Goal: Information Seeking & Learning: Learn about a topic

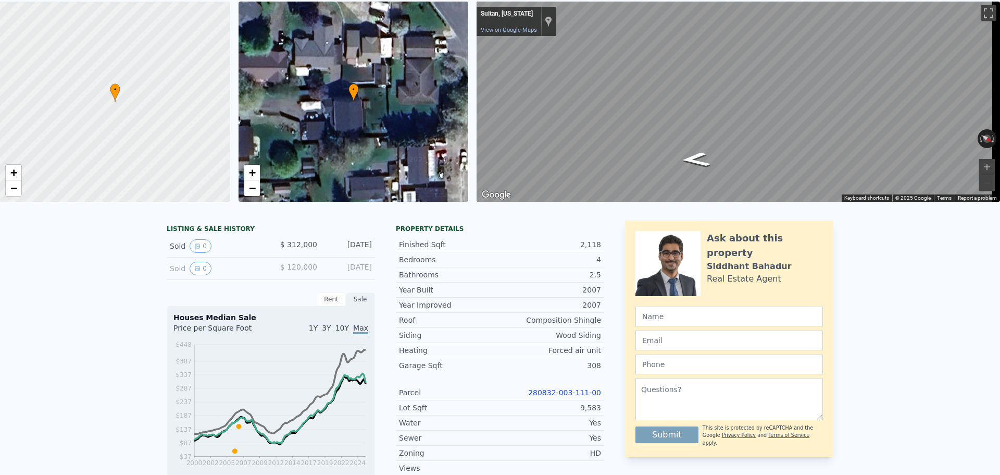
scroll to position [4, 0]
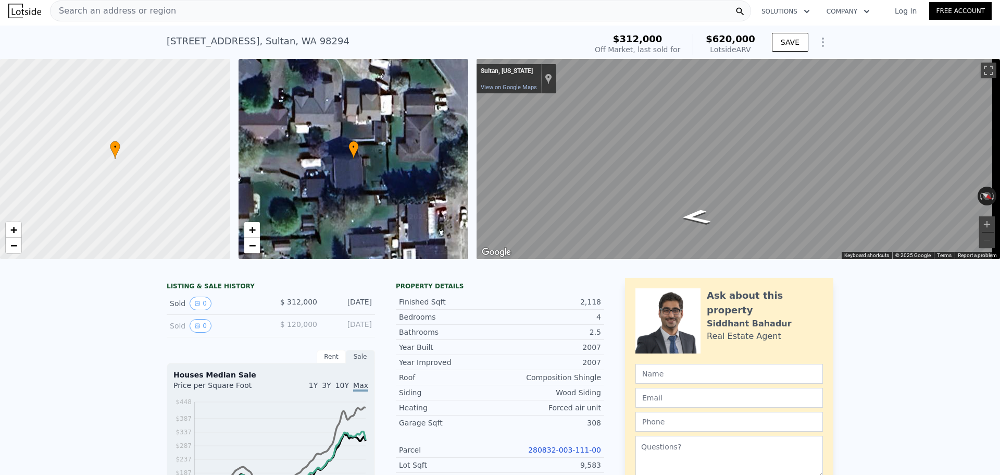
click at [110, 9] on span "Search an address or region" at bounding box center [114, 11] width 126 height 13
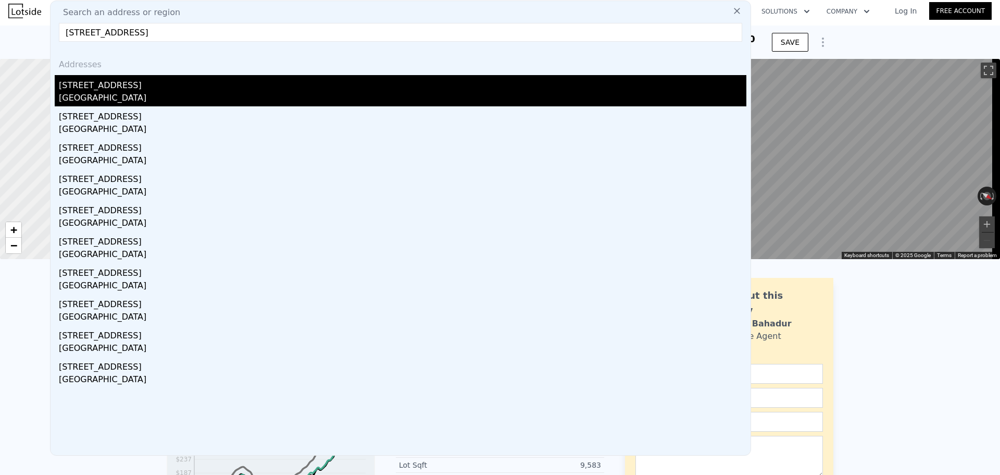
type input "[STREET_ADDRESS]"
click at [144, 88] on div "[STREET_ADDRESS]" at bounding box center [403, 83] width 688 height 17
type input "2"
type input "1.75"
type input "3"
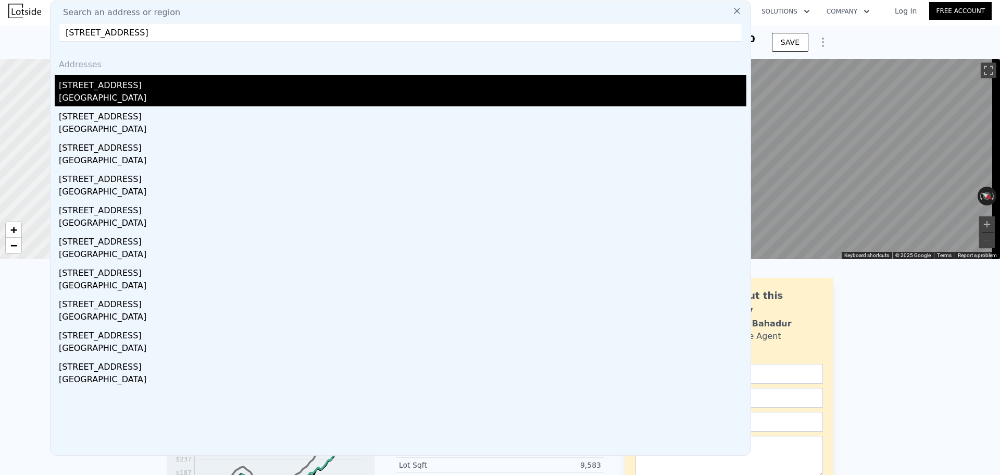
type input "1540"
type input "2720"
type input "2850"
type input "5850"
type input "$ 1,286,000"
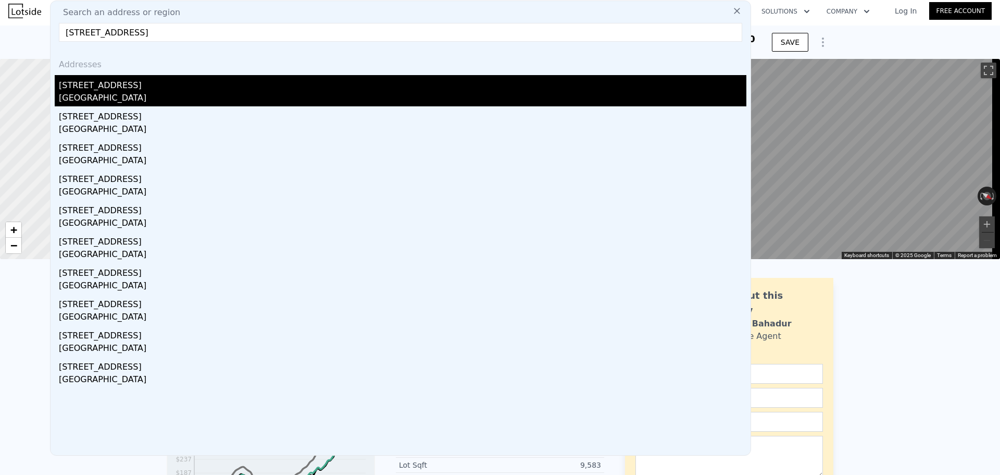
type input "7"
type input "$ 0"
type input "$ 884,767"
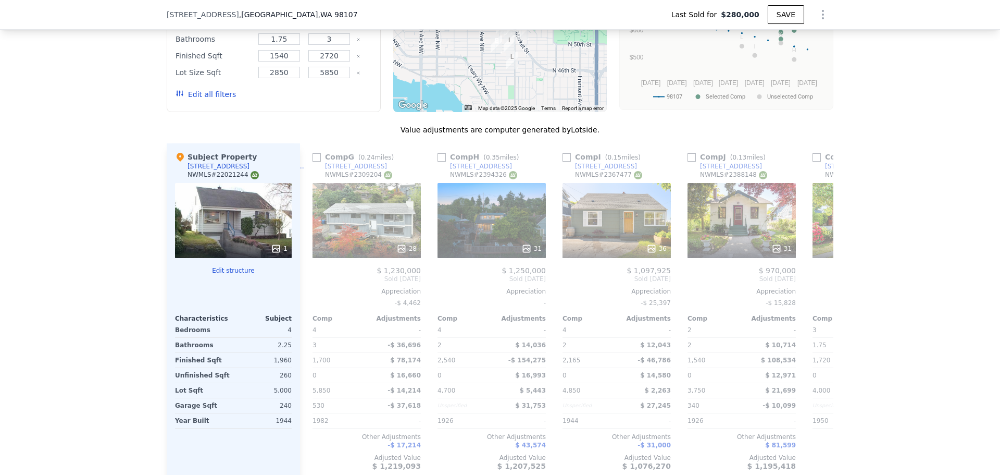
scroll to position [1198, 0]
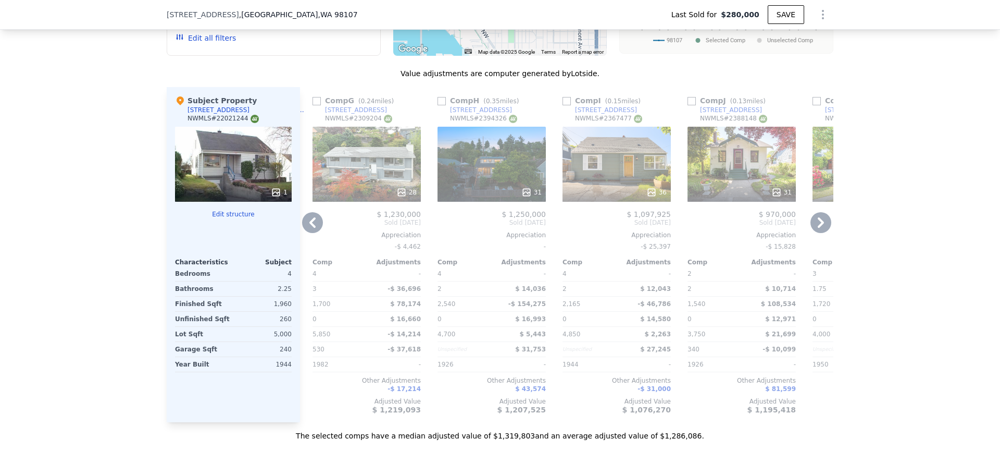
click at [818, 228] on icon at bounding box center [821, 222] width 21 height 21
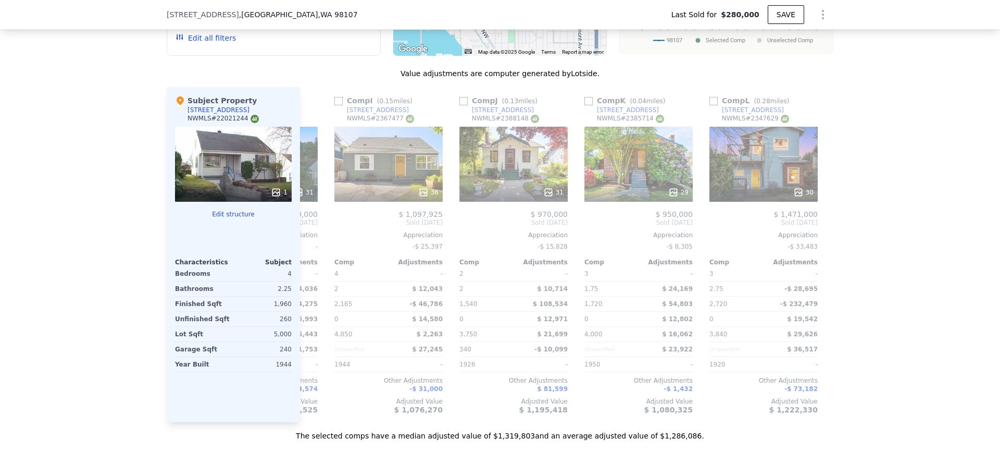
scroll to position [0, 992]
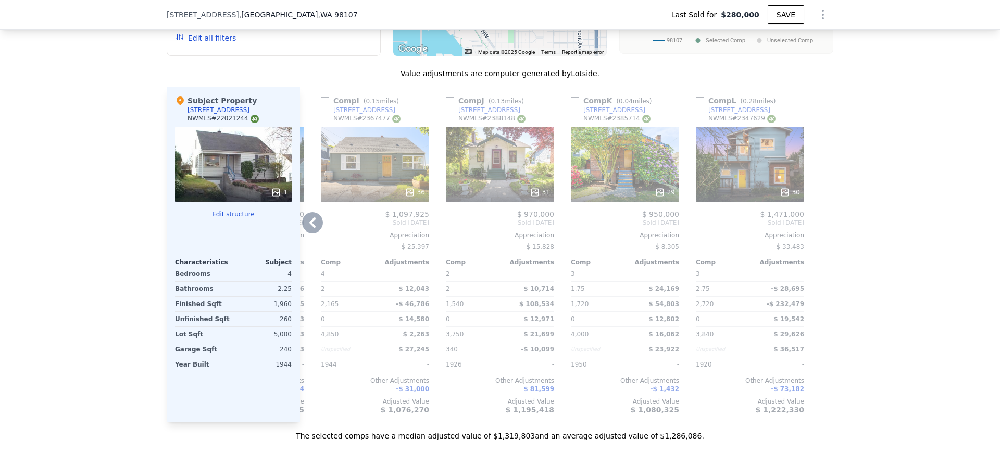
click at [310, 230] on icon at bounding box center [312, 222] width 21 height 21
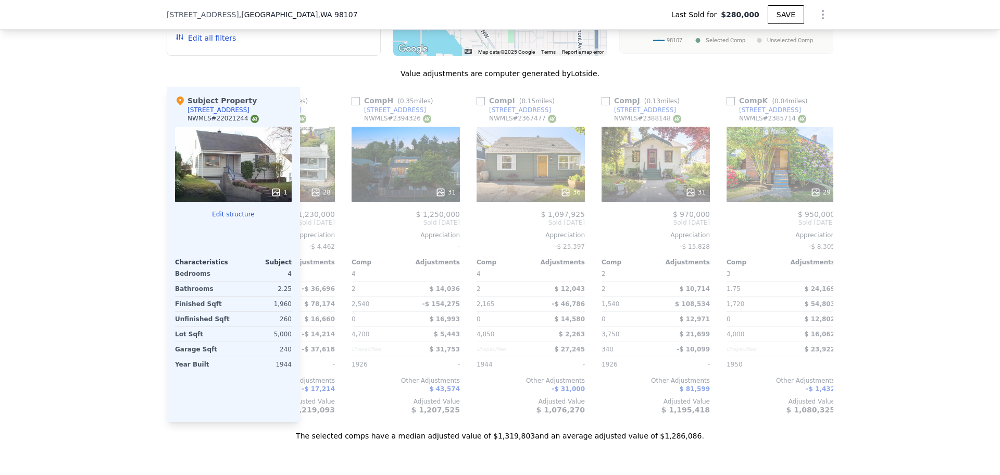
scroll to position [0, 742]
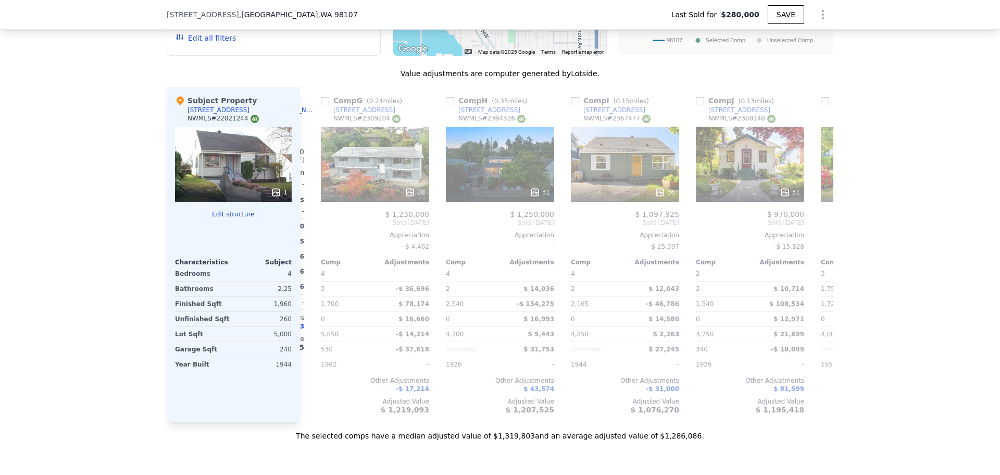
click at [312, 231] on div "Comp A ( 0.07 miles) [STREET_ADDRESS] # 2413871 $ 1,125,000 Sold [DATE] Appreci…" at bounding box center [566, 254] width 533 height 335
click at [312, 230] on icon at bounding box center [312, 222] width 21 height 21
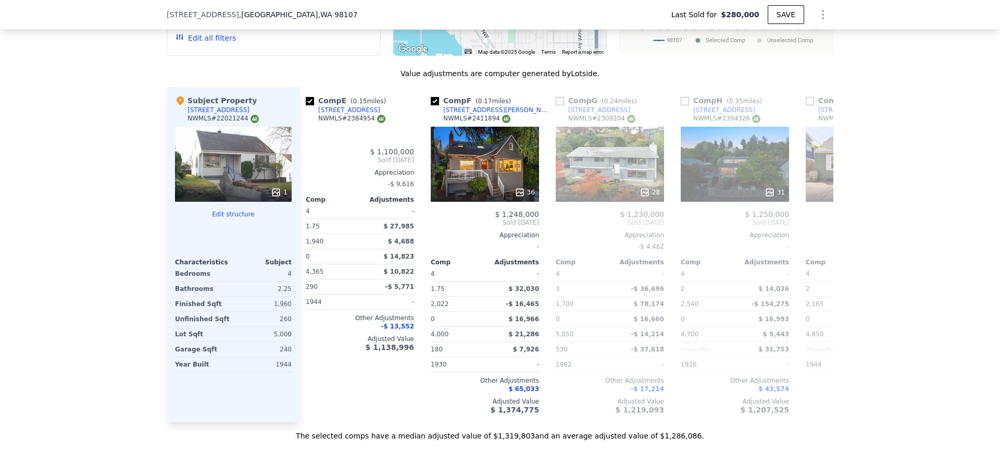
scroll to position [0, 492]
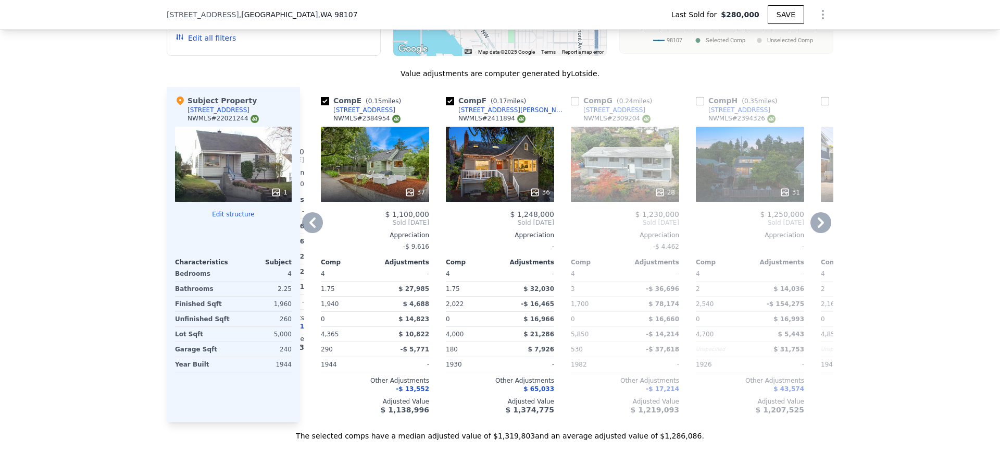
click at [312, 230] on icon at bounding box center [312, 222] width 21 height 21
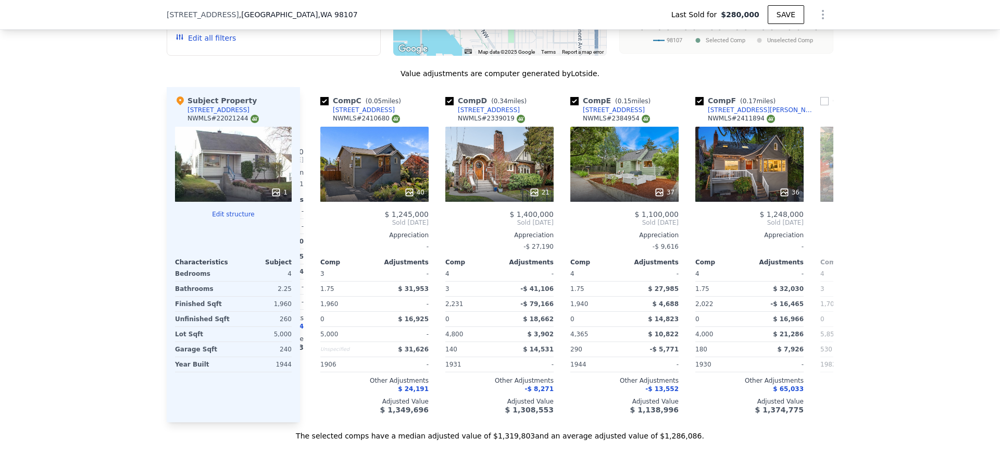
scroll to position [0, 242]
click at [312, 230] on icon at bounding box center [312, 222] width 21 height 21
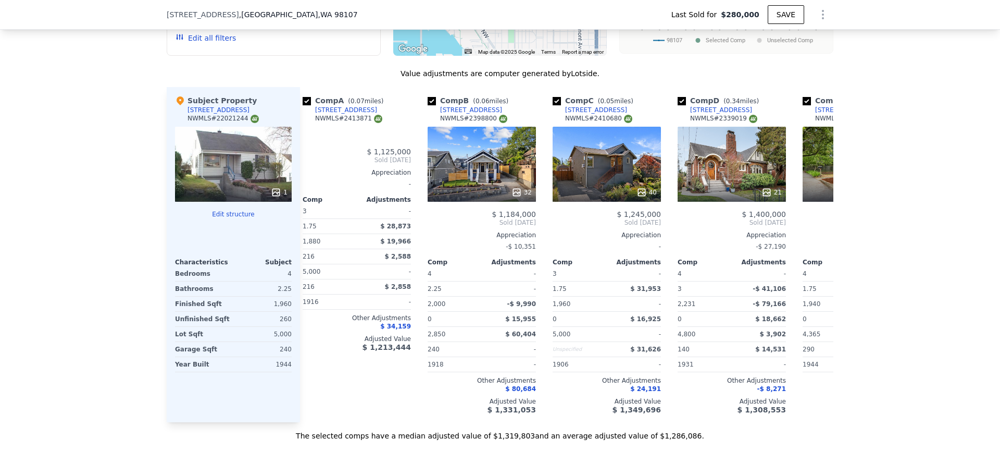
scroll to position [0, 0]
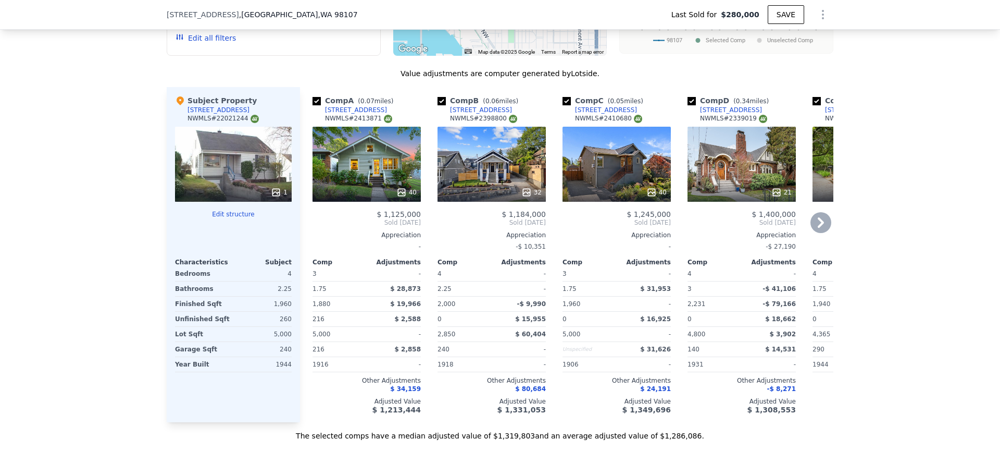
click at [524, 197] on icon at bounding box center [527, 192] width 10 height 10
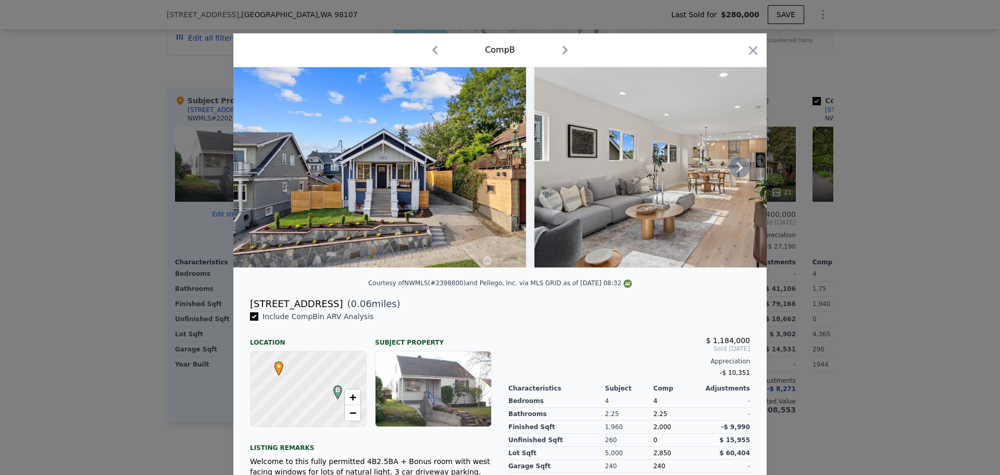
click at [733, 173] on icon at bounding box center [739, 167] width 21 height 21
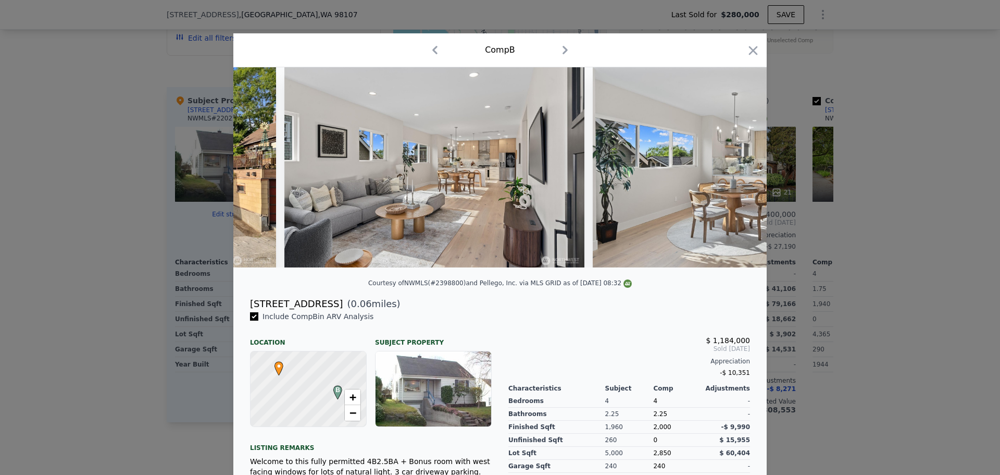
click at [733, 173] on div at bounding box center [499, 167] width 533 height 200
click at [733, 173] on icon at bounding box center [739, 167] width 21 height 21
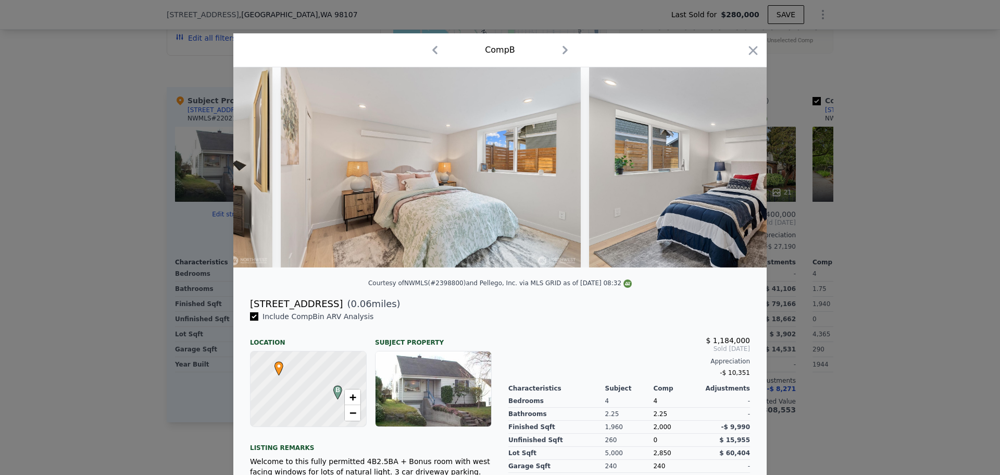
scroll to position [0, 6336]
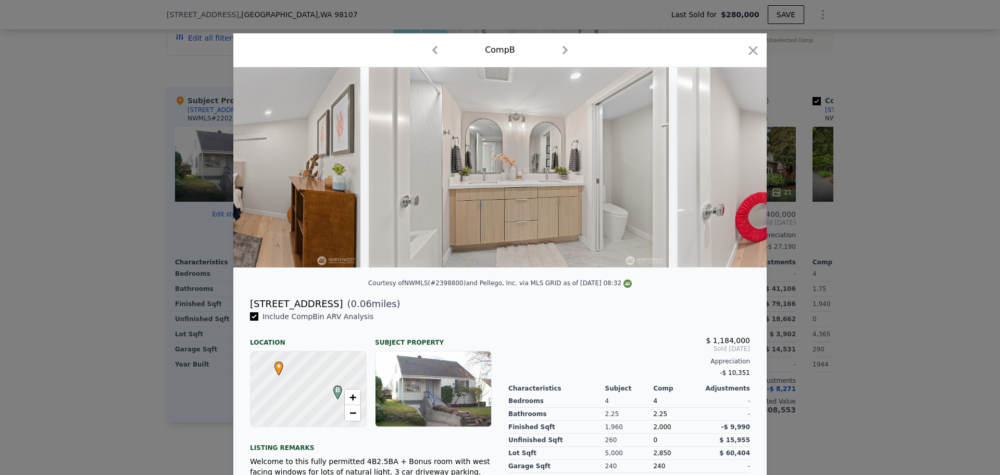
click at [752, 44] on icon "button" at bounding box center [753, 50] width 15 height 15
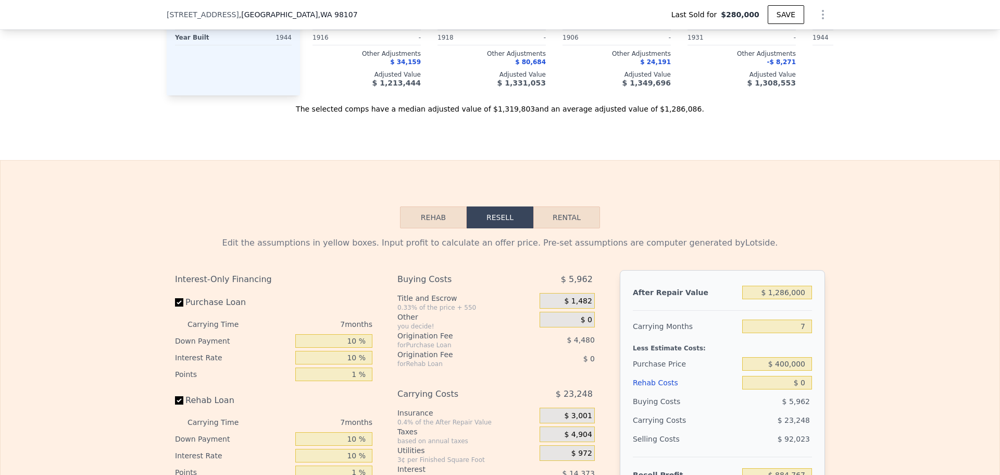
scroll to position [1615, 0]
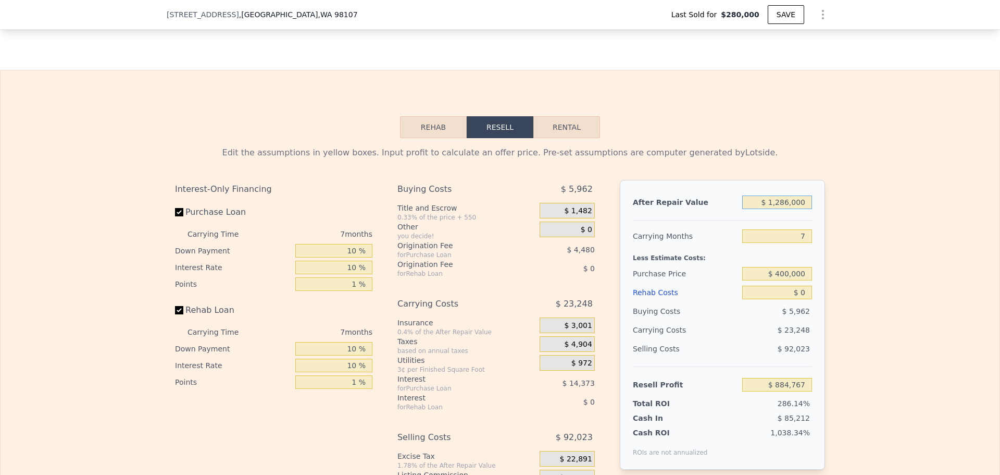
click at [796, 209] on input "$ 1,286,000" at bounding box center [777, 202] width 70 height 14
type input "$ 1,184,000"
type input "$ 790,260"
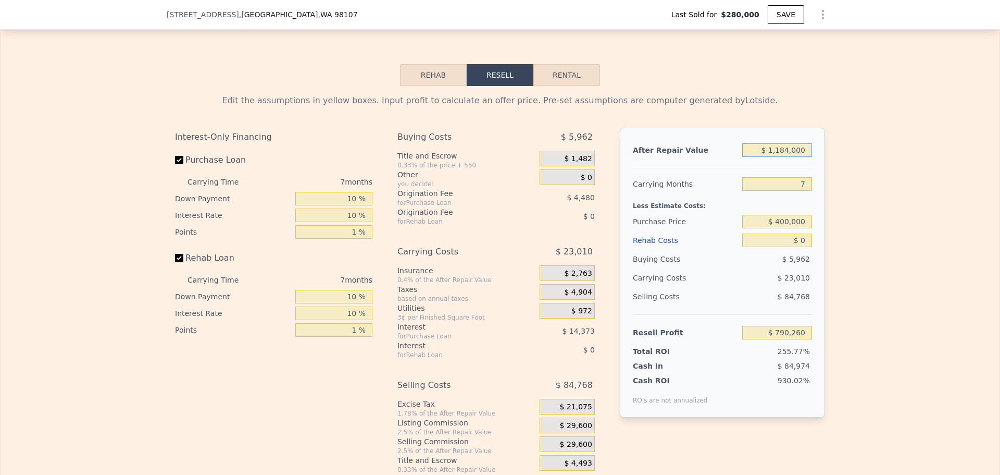
type input "$ 1,184,000"
click at [796, 228] on input "$ 400,000" at bounding box center [777, 222] width 70 height 14
type input "$ 895,000"
click at [843, 233] on div "Edit the assumptions in yellow boxes. Input profit to calculate an offer price.…" at bounding box center [500, 280] width 999 height 388
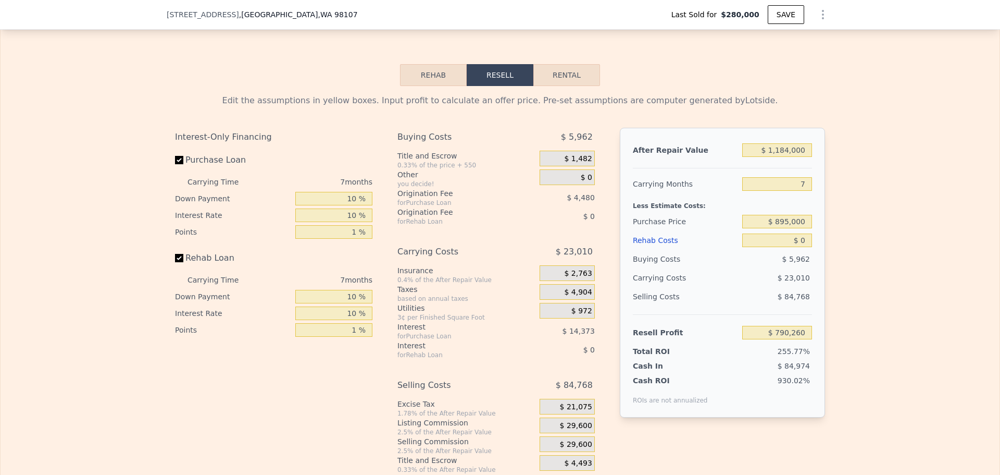
type input "$ 131,802"
click at [798, 247] on input "$ 0" at bounding box center [777, 240] width 70 height 14
type input "$ 60,000"
type input "$ 67,762"
type input "$ 60,000"
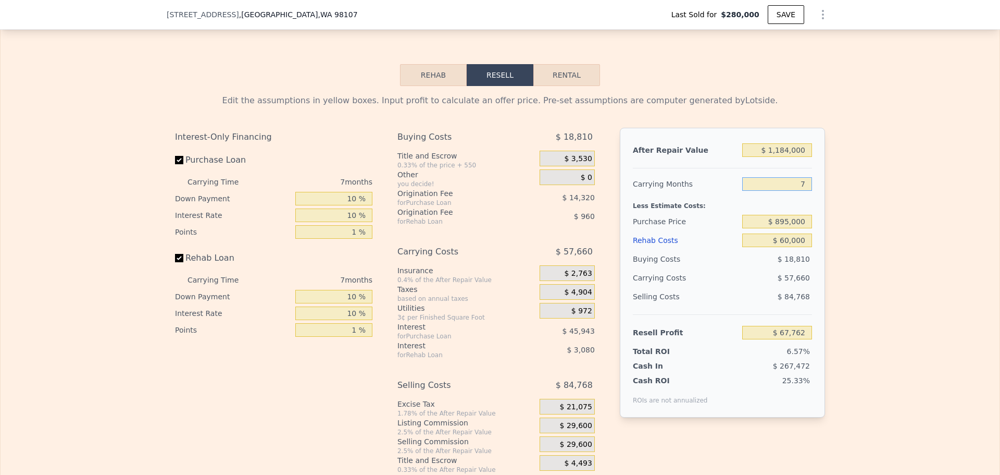
drag, startPoint x: 804, startPoint y: 197, endPoint x: 793, endPoint y: 197, distance: 11.5
click at [793, 191] on input "7" at bounding box center [777, 184] width 70 height 14
type input "4"
type input "$ 92,474"
type input "4"
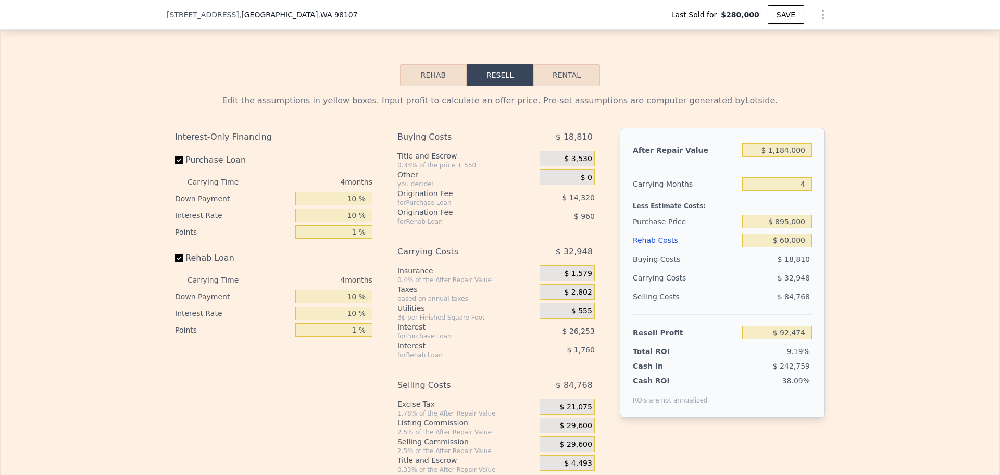
click at [850, 200] on div "Edit the assumptions in yellow boxes. Input profit to calculate an offer price.…" at bounding box center [500, 280] width 999 height 388
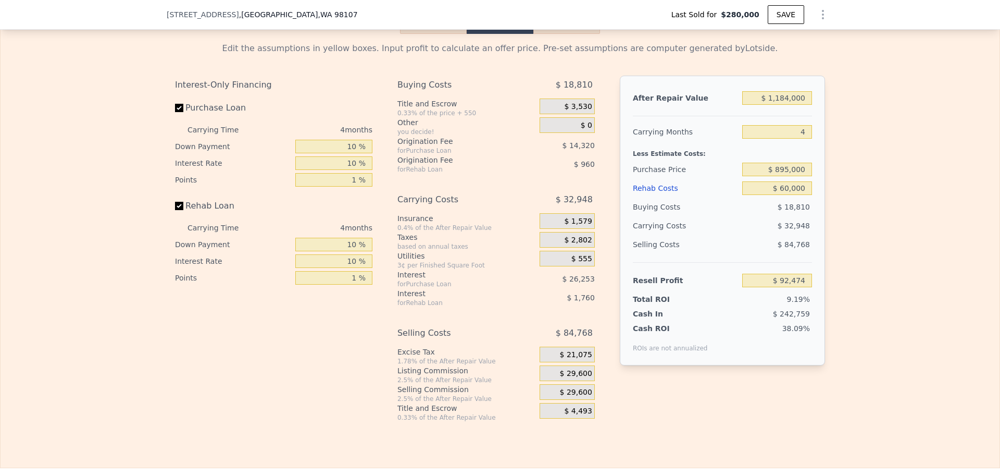
click at [576, 378] on span "$ 29,600" at bounding box center [576, 373] width 32 height 9
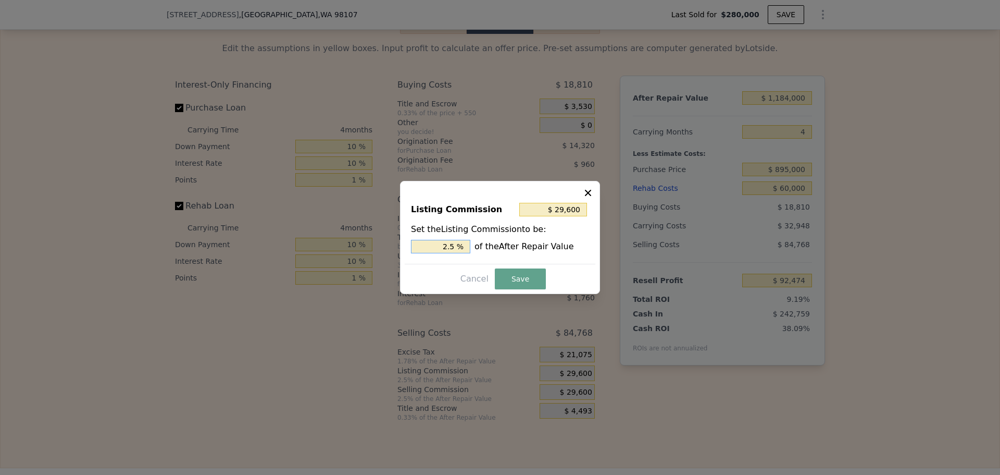
drag, startPoint x: 450, startPoint y: 245, endPoint x: 458, endPoint y: 244, distance: 8.4
click at [458, 244] on input "2.5 %" at bounding box center [440, 247] width 59 height 14
type input "$ 23,680"
type input "2 %"
click at [532, 285] on button "Save" at bounding box center [520, 278] width 51 height 21
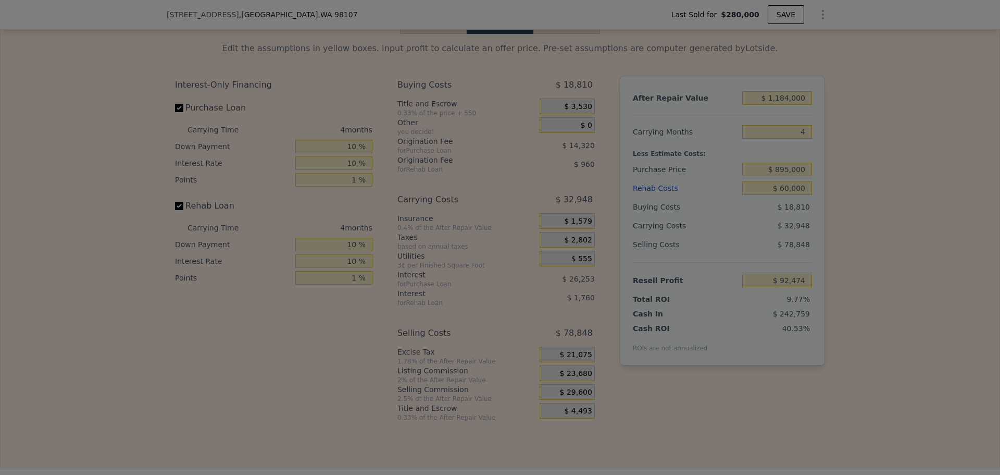
type input "$ 98,394"
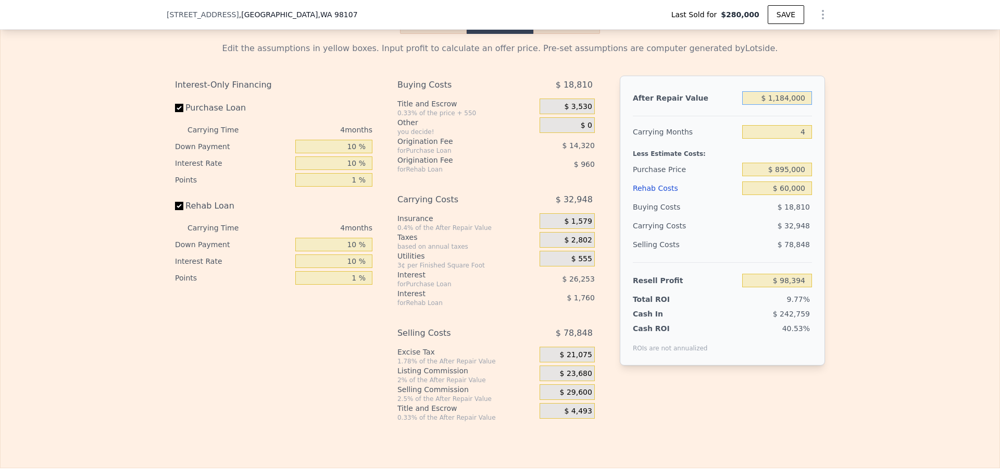
click at [779, 105] on input "$ 1,184,000" at bounding box center [777, 98] width 70 height 14
type input "$ 1,284,000"
type input "$ 191,648"
type input "$ 1,204,000"
type input "$ 117,046"
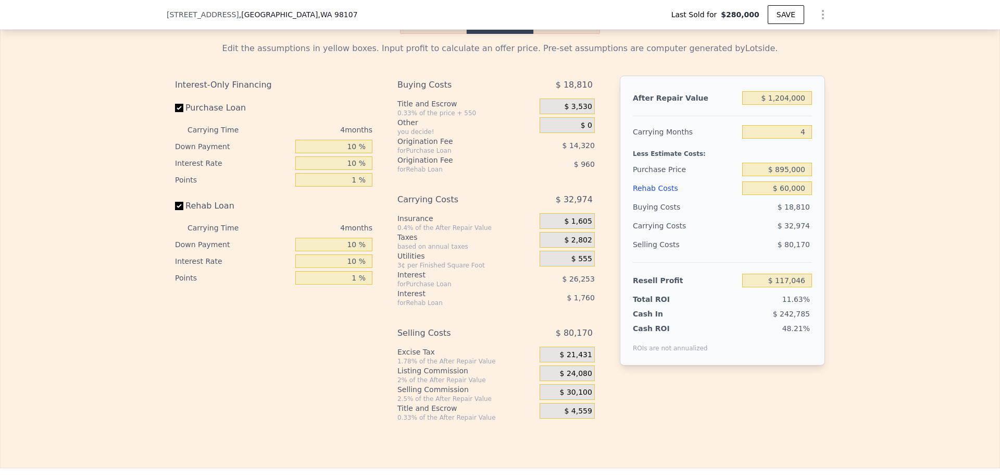
click at [872, 197] on div "Edit the assumptions in yellow boxes. Input profit to calculate an offer price.…" at bounding box center [500, 228] width 999 height 388
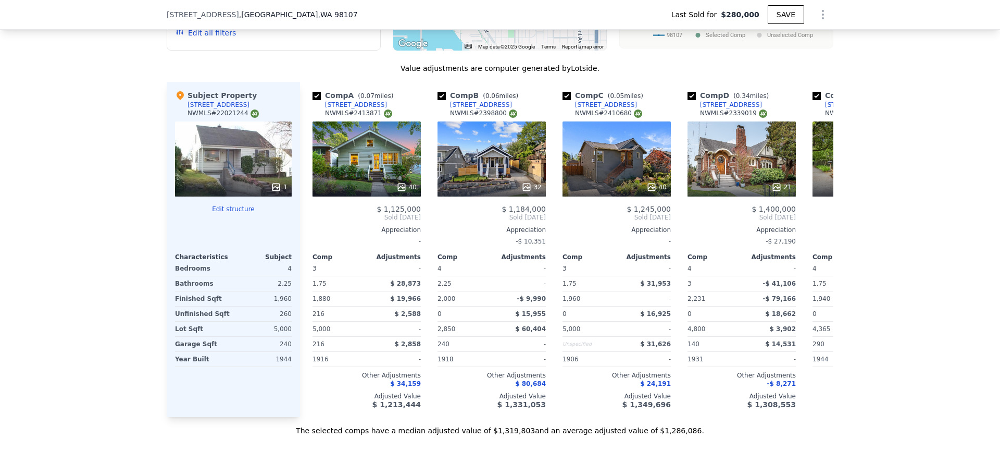
scroll to position [1198, 0]
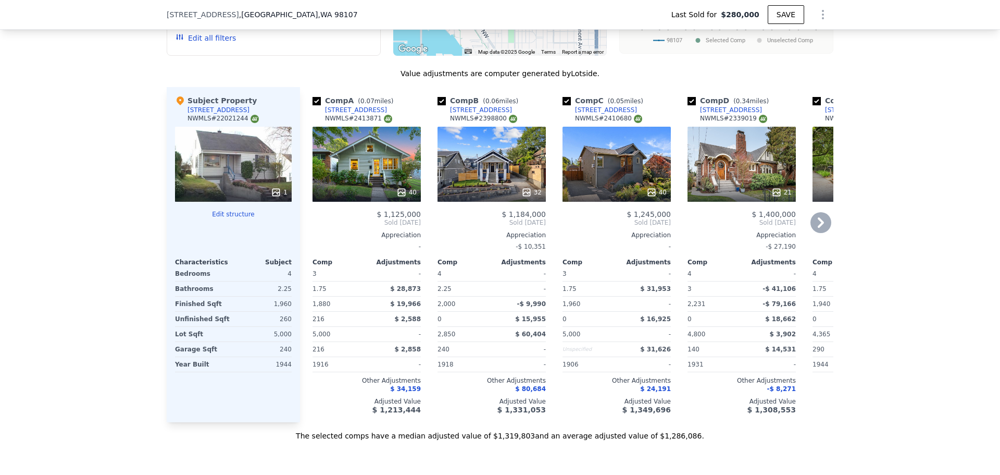
click at [475, 114] on div "[STREET_ADDRESS]" at bounding box center [481, 110] width 62 height 8
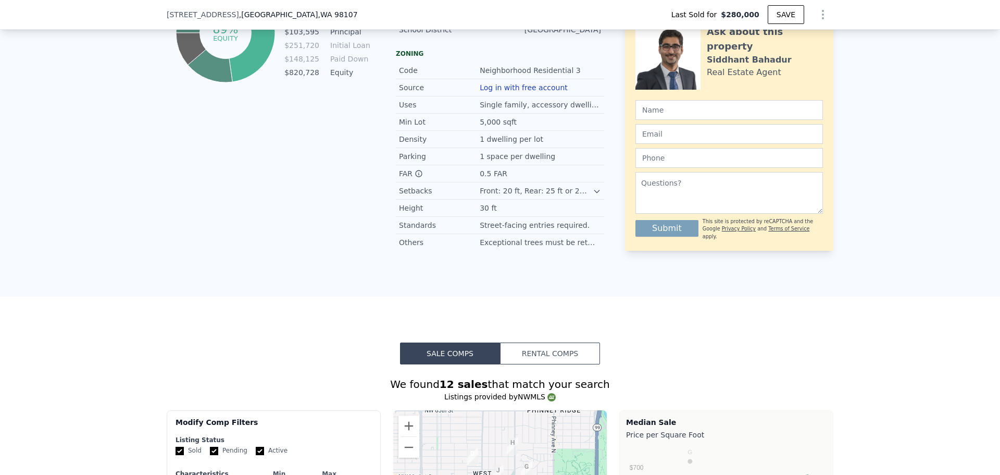
scroll to position [521, 0]
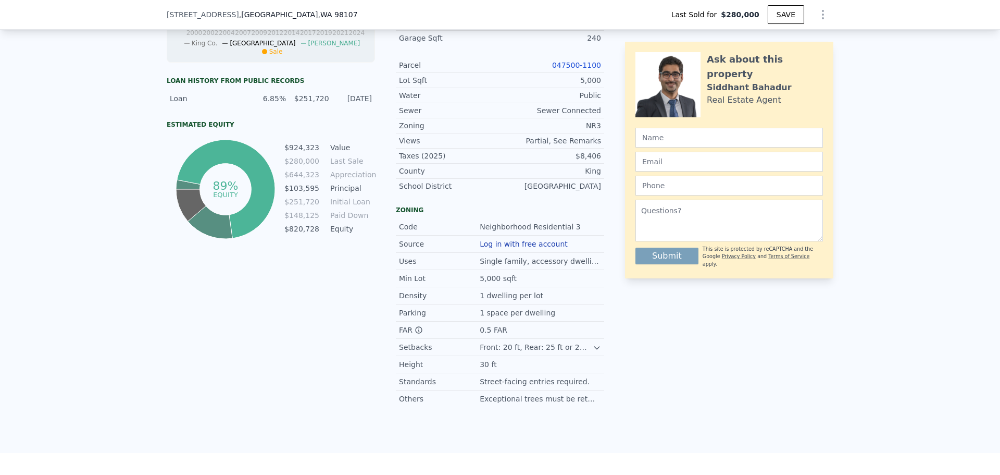
type input "$ 1,286,000"
type input "7"
type input "$ 0"
type input "$ 884,767"
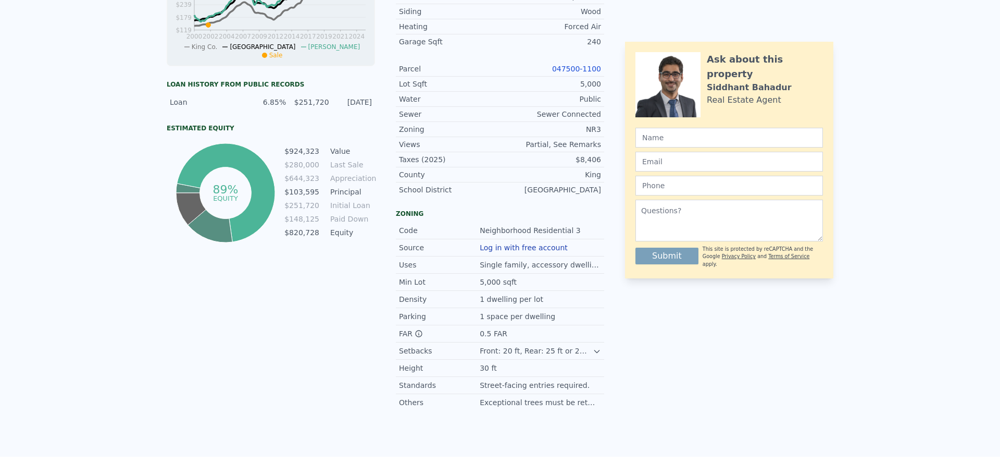
scroll to position [0, 0]
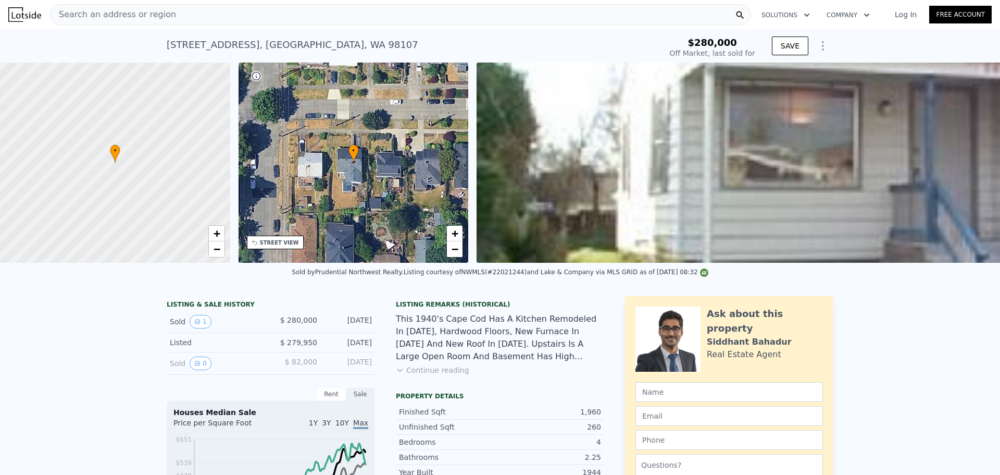
click at [167, 16] on div "Search an address or region" at bounding box center [400, 14] width 701 height 21
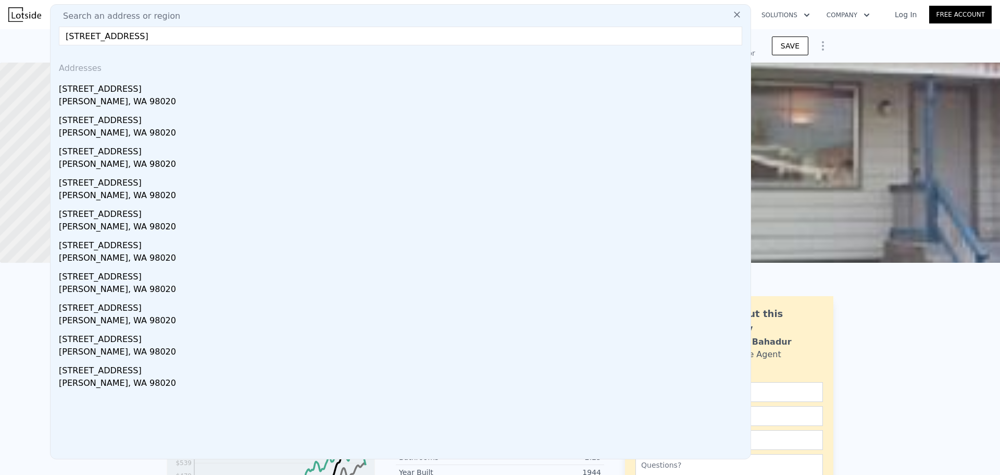
click at [124, 36] on input "[STREET_ADDRESS]" at bounding box center [401, 36] width 684 height 19
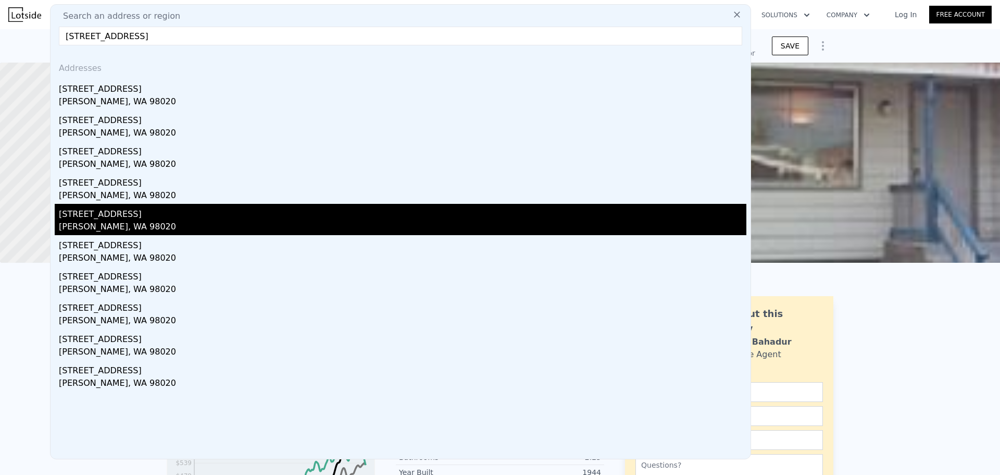
type input "[STREET_ADDRESS]"
click at [131, 218] on div "[STREET_ADDRESS]" at bounding box center [403, 212] width 688 height 17
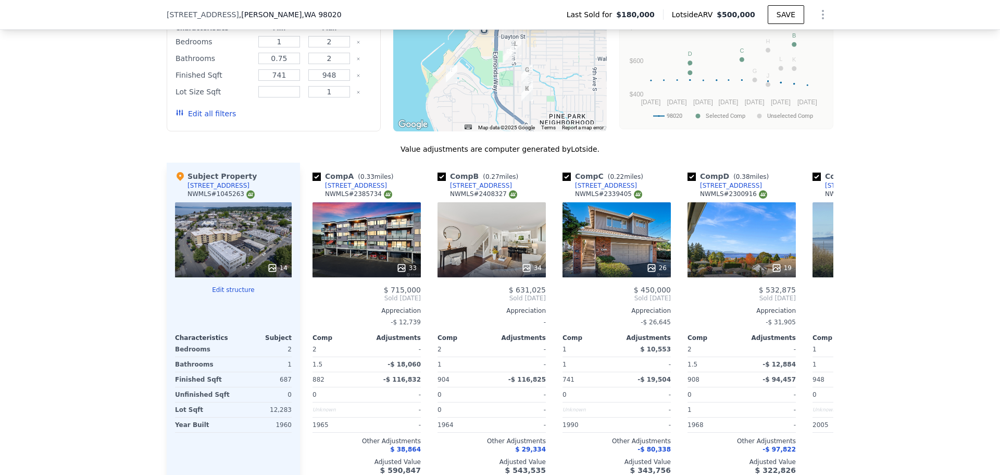
scroll to position [1038, 0]
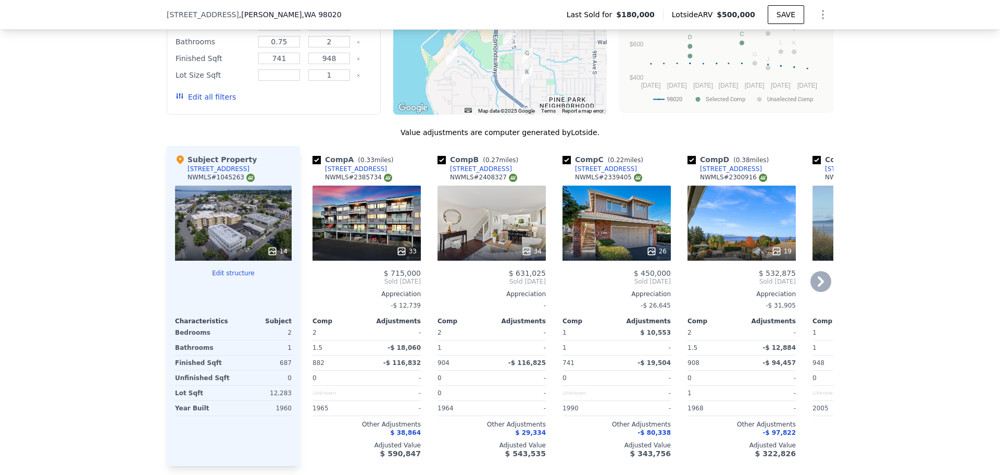
click at [816, 288] on icon at bounding box center [821, 281] width 21 height 21
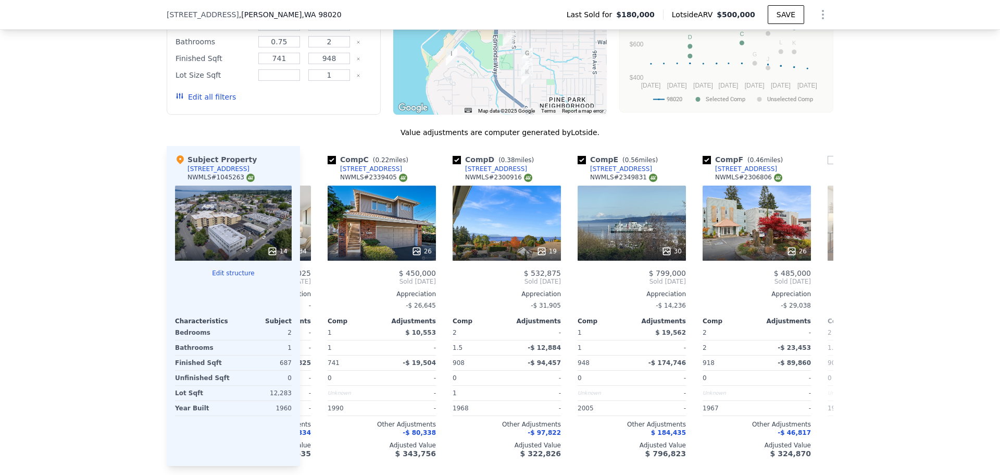
scroll to position [0, 250]
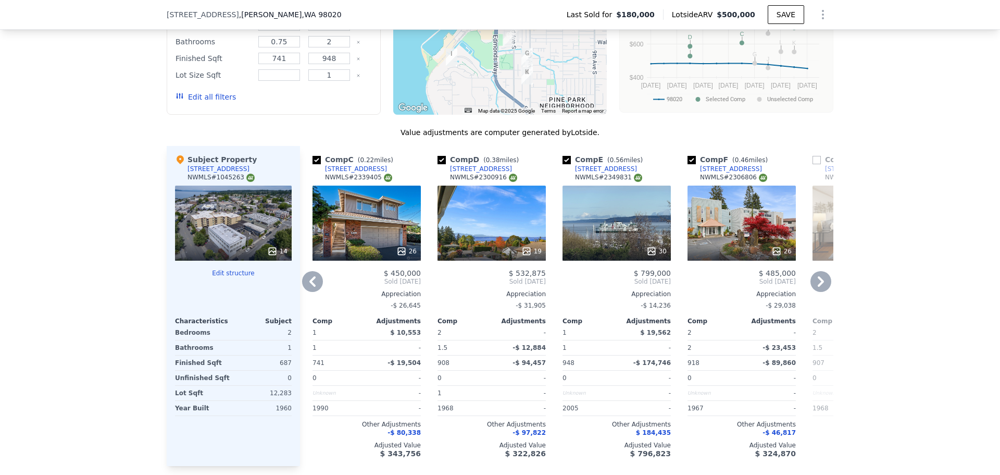
click at [816, 288] on icon at bounding box center [821, 281] width 21 height 21
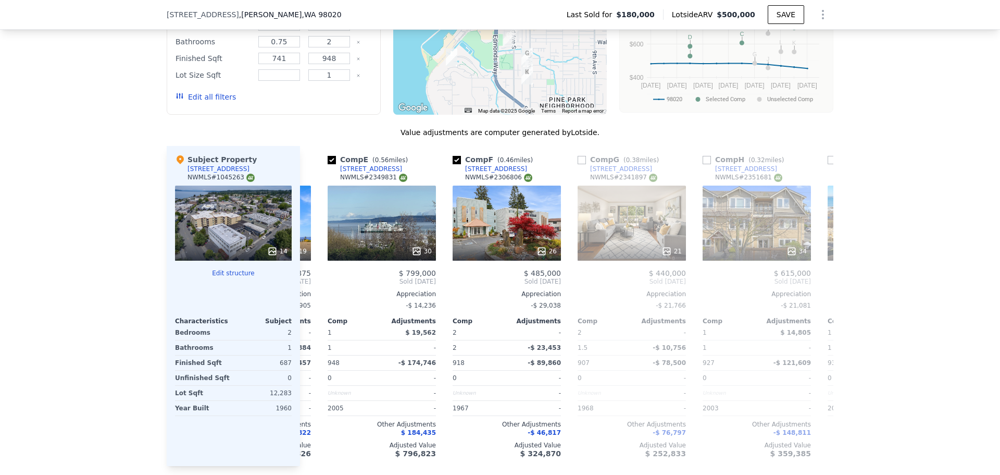
scroll to position [0, 500]
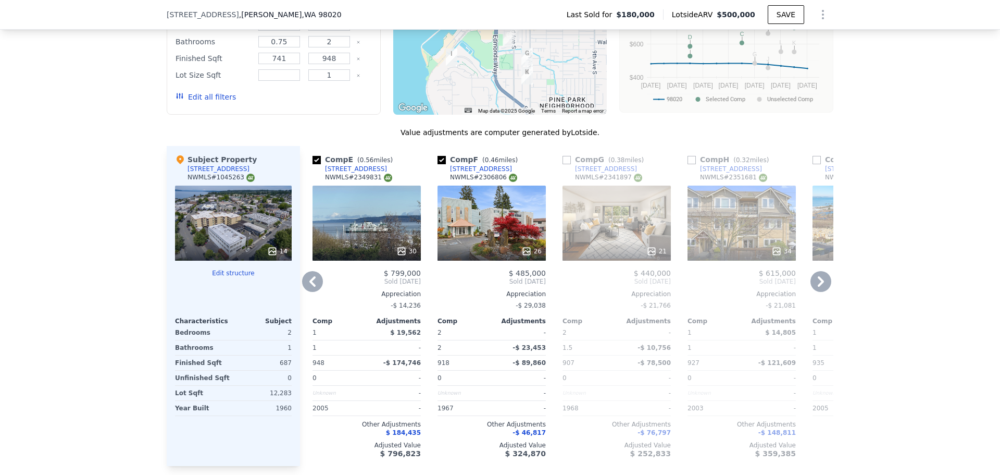
click at [817, 288] on icon at bounding box center [821, 281] width 21 height 21
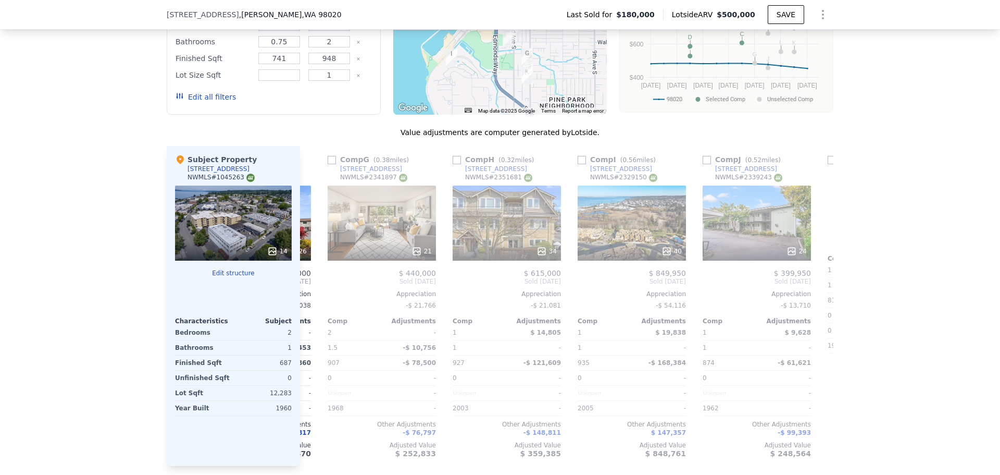
scroll to position [0, 750]
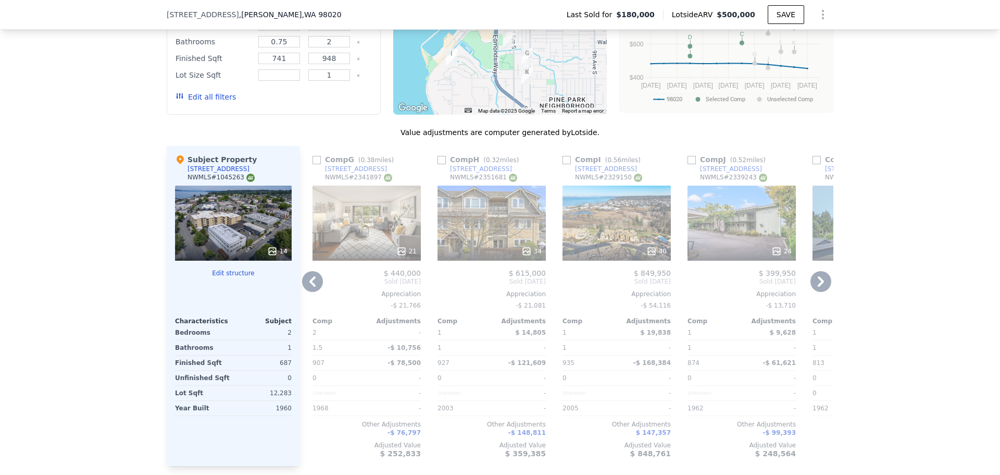
click at [817, 288] on icon at bounding box center [821, 281] width 21 height 21
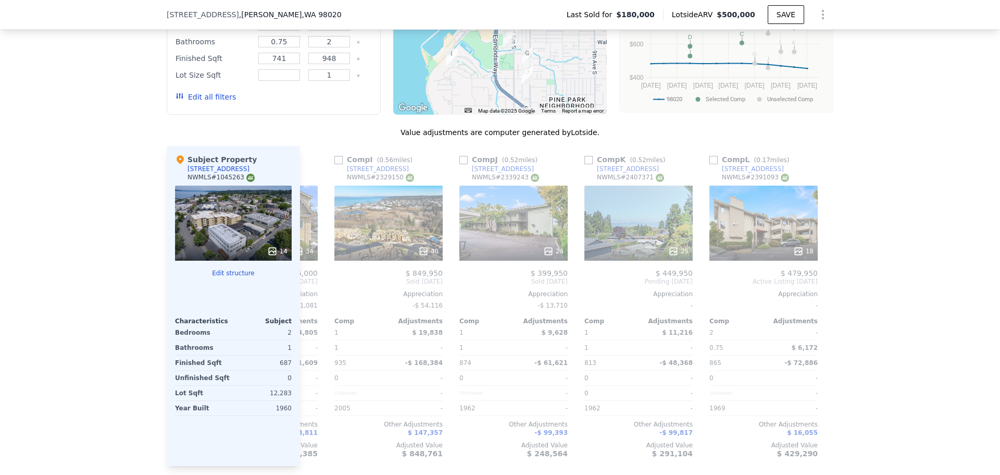
scroll to position [0, 992]
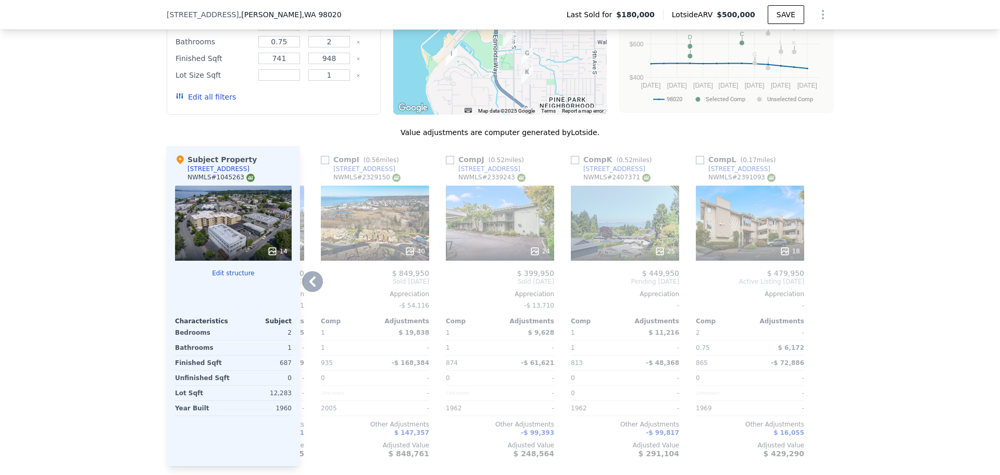
click at [311, 287] on icon at bounding box center [312, 281] width 6 height 10
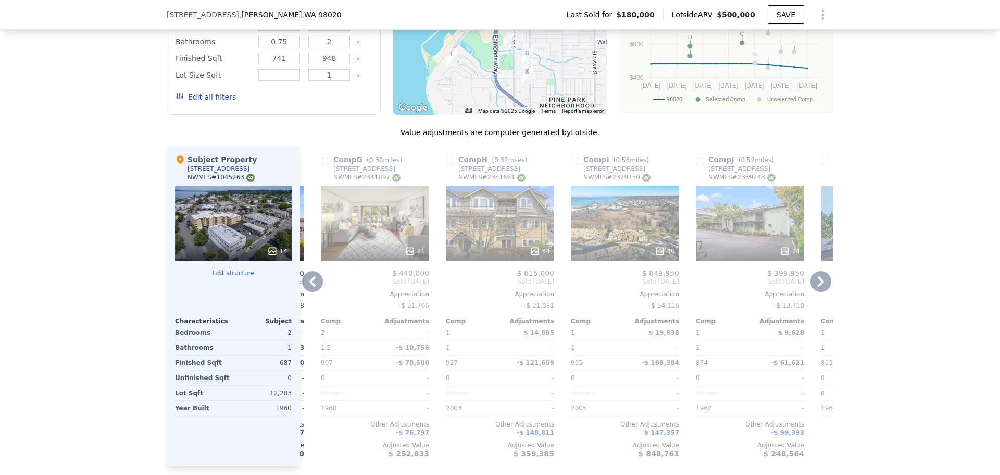
click at [312, 290] on icon at bounding box center [312, 281] width 21 height 21
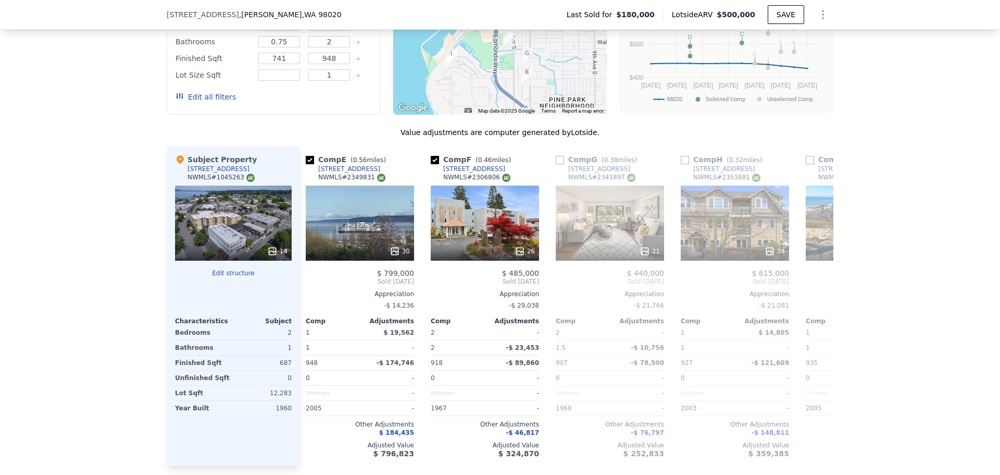
scroll to position [0, 492]
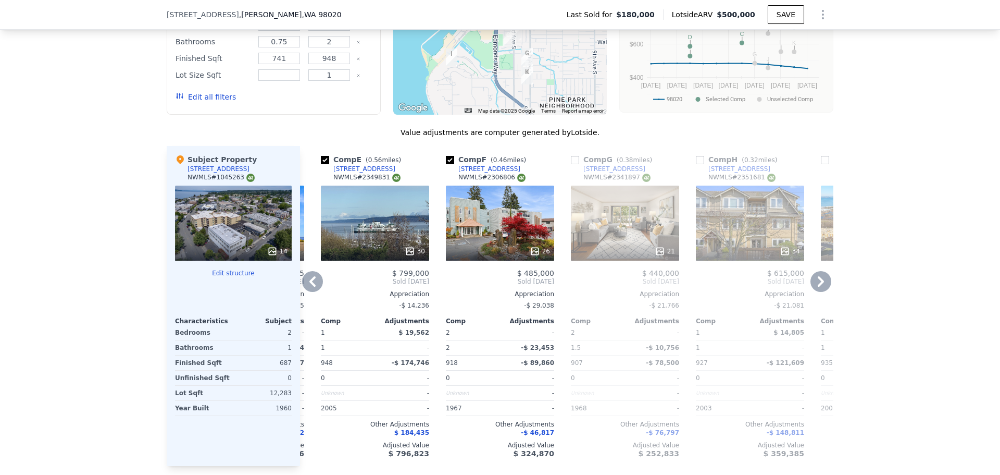
click at [311, 291] on icon at bounding box center [312, 281] width 21 height 21
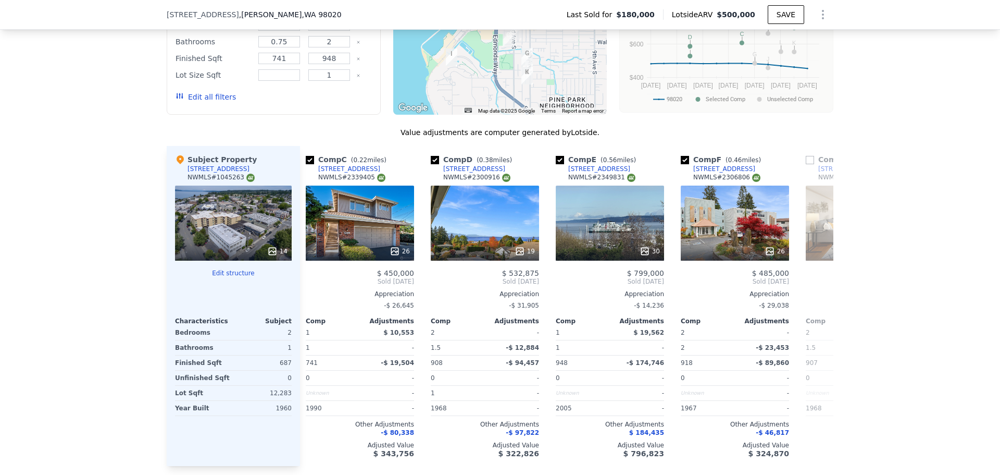
scroll to position [0, 242]
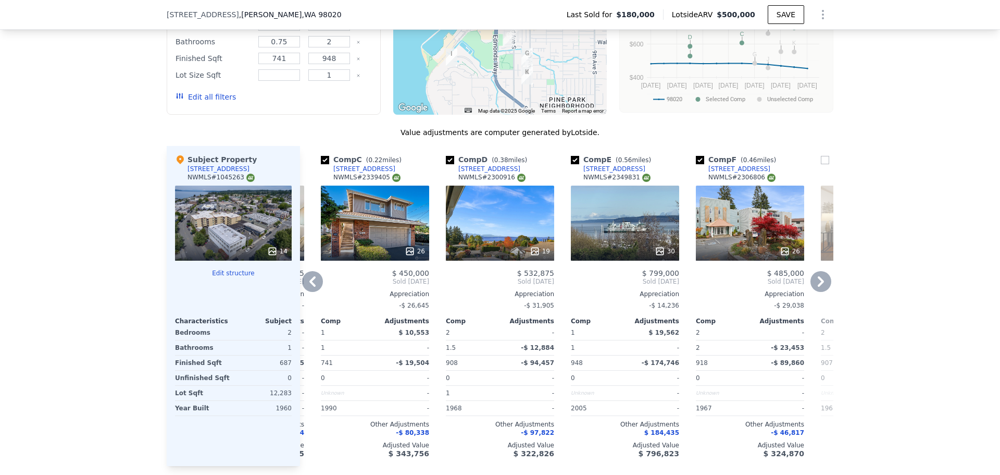
click at [311, 291] on icon at bounding box center [312, 281] width 21 height 21
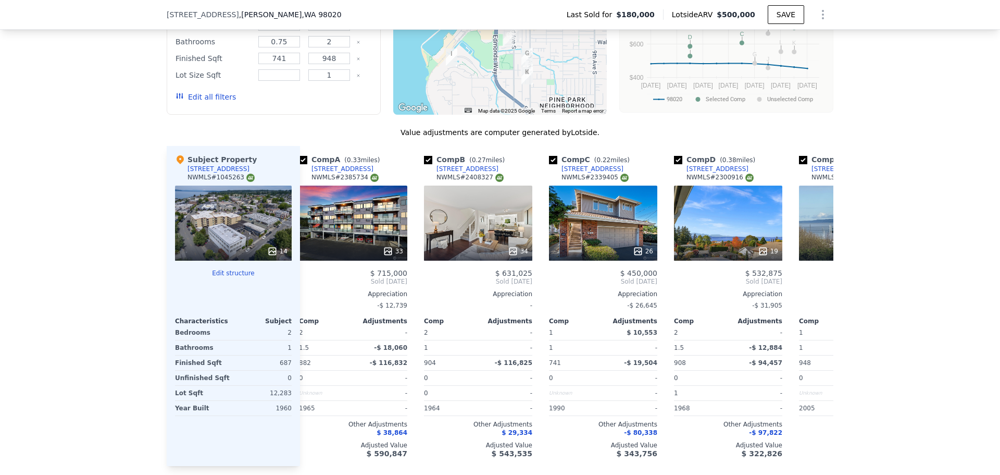
scroll to position [0, 0]
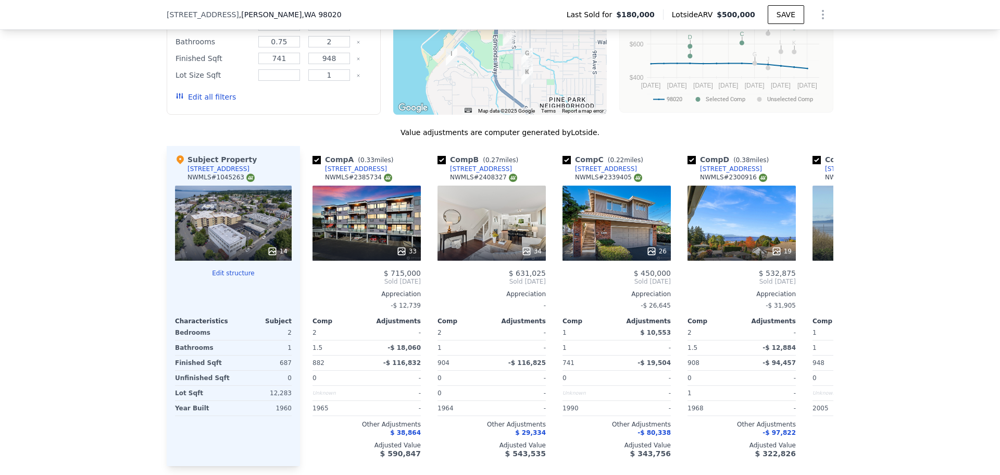
click at [269, 256] on icon at bounding box center [272, 251] width 10 height 10
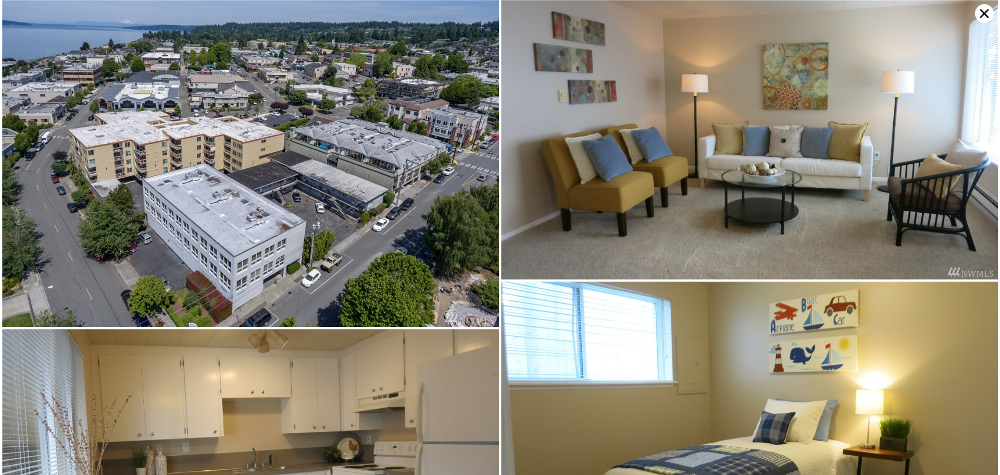
click at [986, 16] on icon at bounding box center [984, 13] width 19 height 19
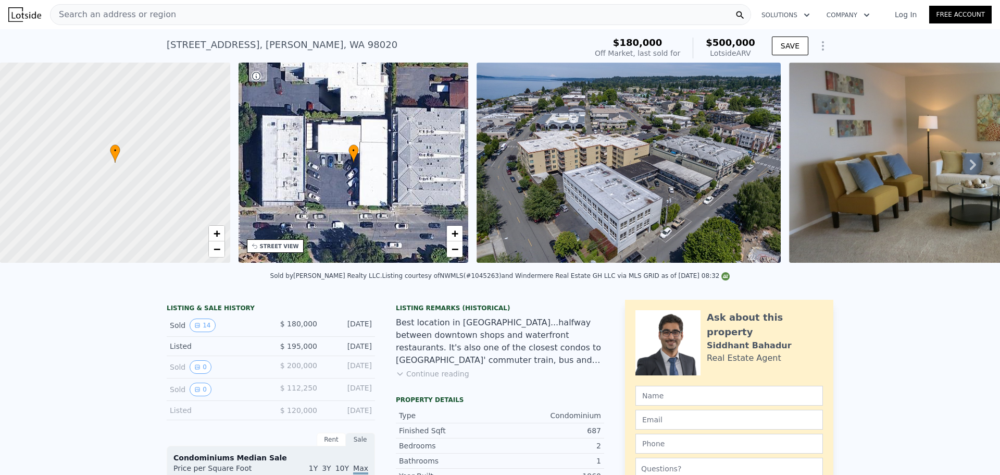
click at [138, 10] on span "Search an address or region" at bounding box center [114, 14] width 126 height 13
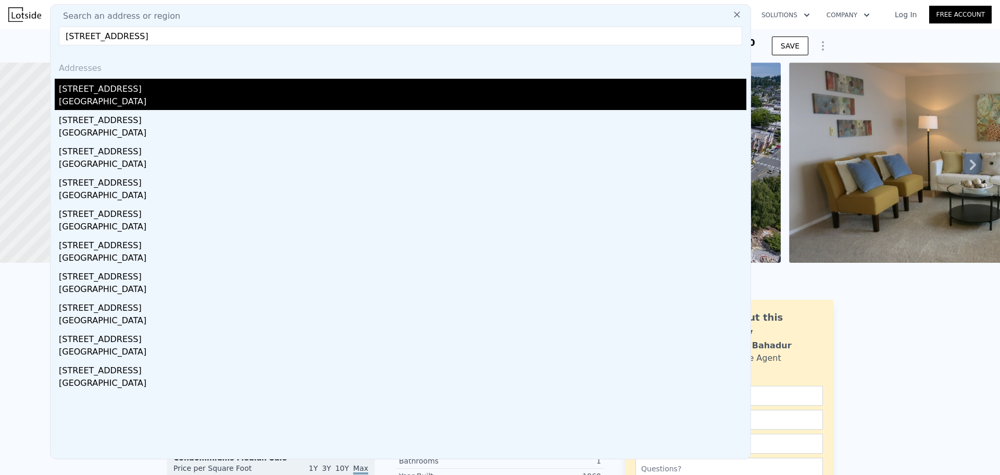
type input "[STREET_ADDRESS]"
click at [189, 100] on div "[GEOGRAPHIC_DATA]" at bounding box center [403, 102] width 688 height 15
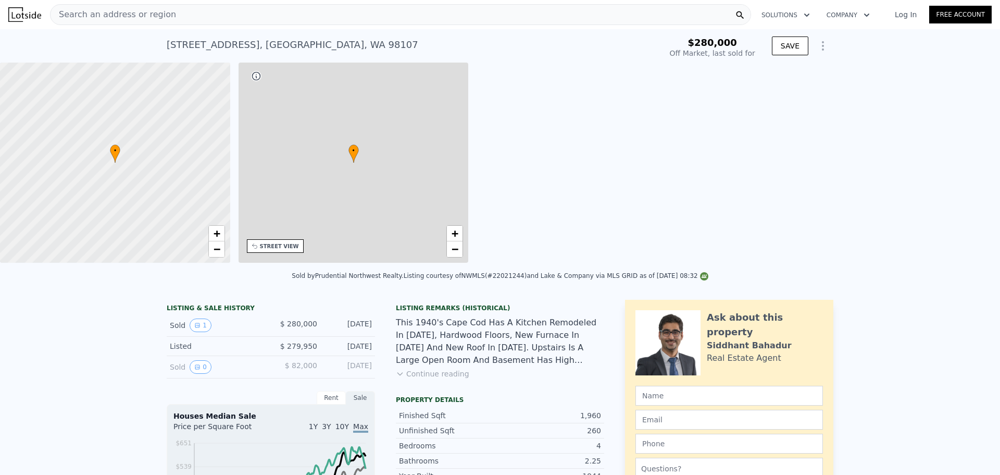
type input "2"
type input "4"
type input "1.75"
type input "3"
type input "1540"
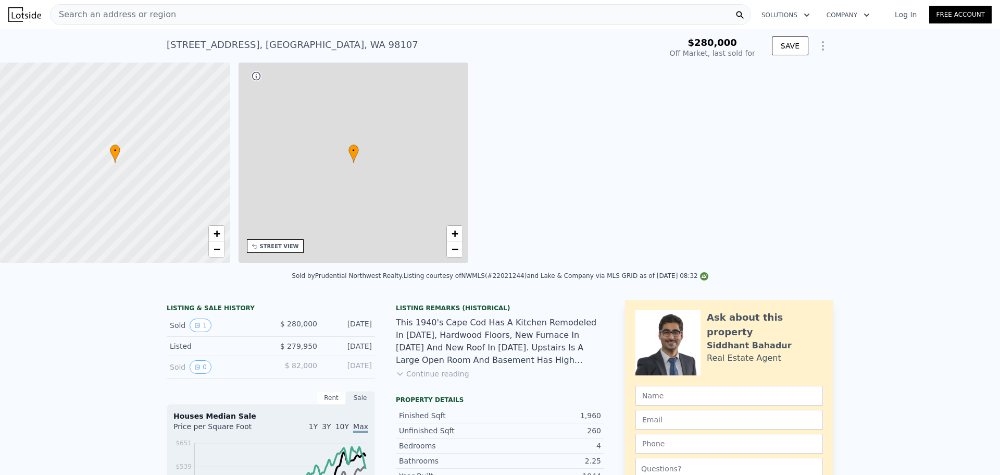
type input "2720"
type input "2850"
type input "5850"
type input "$ 1,286,000"
type input "7"
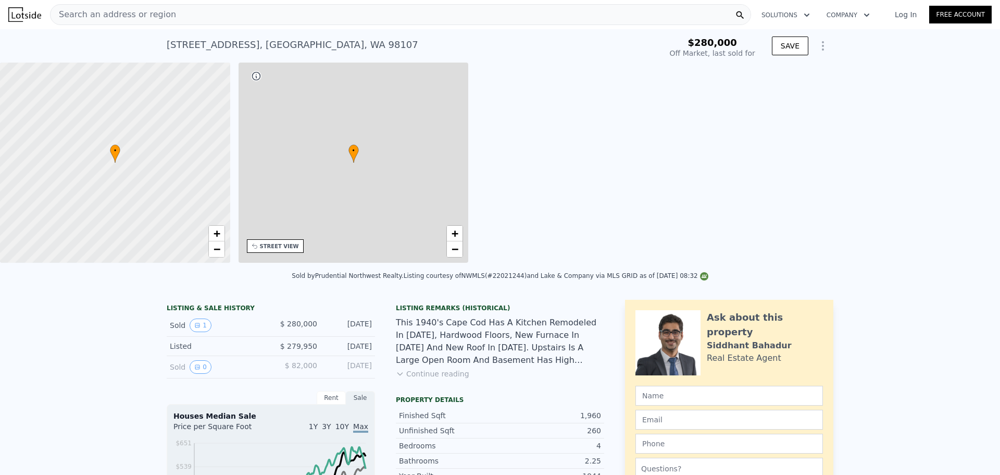
type input "$ 884,767"
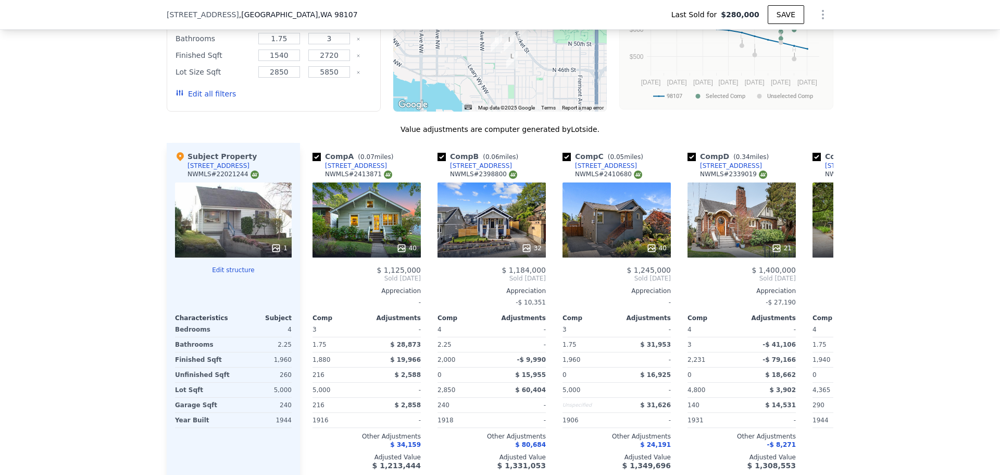
scroll to position [1195, 0]
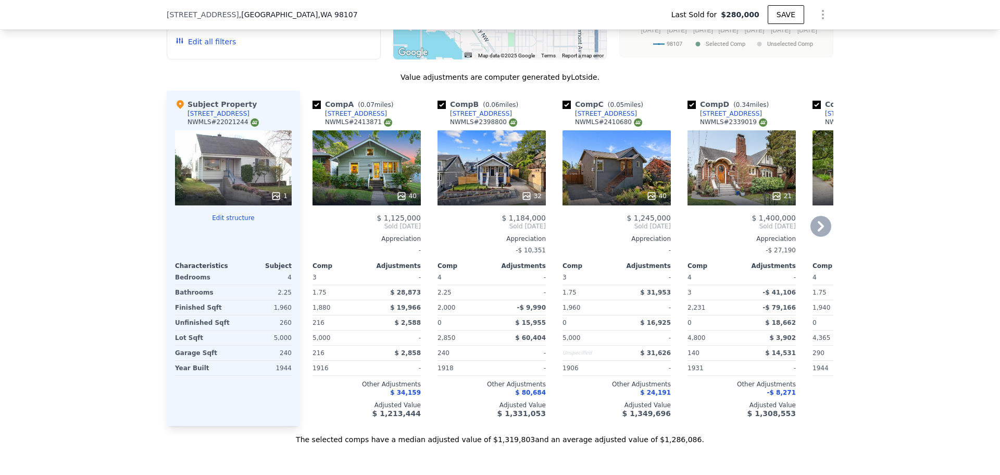
click at [347, 118] on div "[STREET_ADDRESS]" at bounding box center [356, 113] width 62 height 8
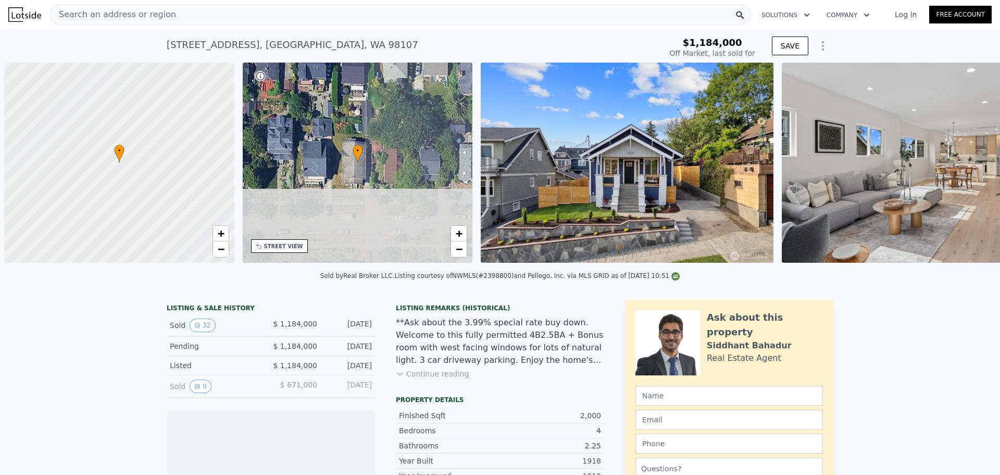
scroll to position [0, 4]
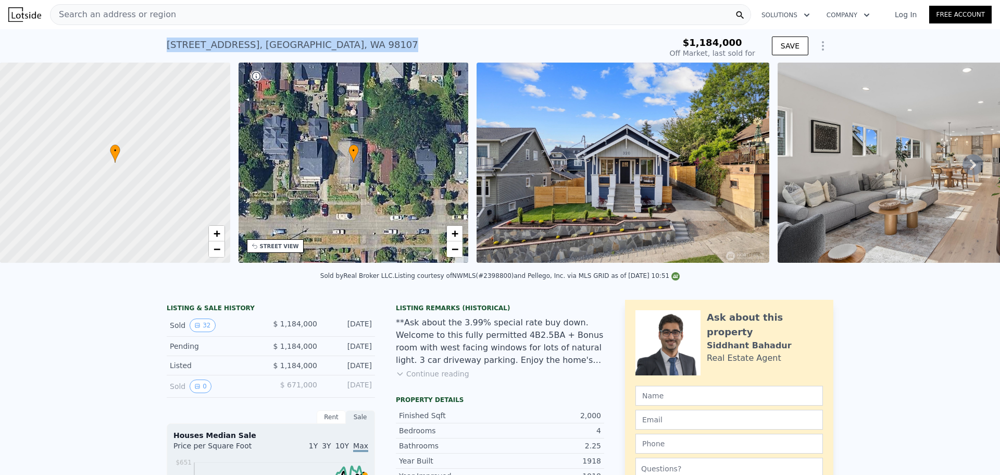
drag, startPoint x: 312, startPoint y: 44, endPoint x: 164, endPoint y: 40, distance: 148.0
click at [167, 40] on div "320 NW 51st St , Seattle , WA 98107 Sold Jul 2025 for $1.184m" at bounding box center [412, 47] width 491 height 29
type input "$ 1,174,000"
type input "-$ 196,937"
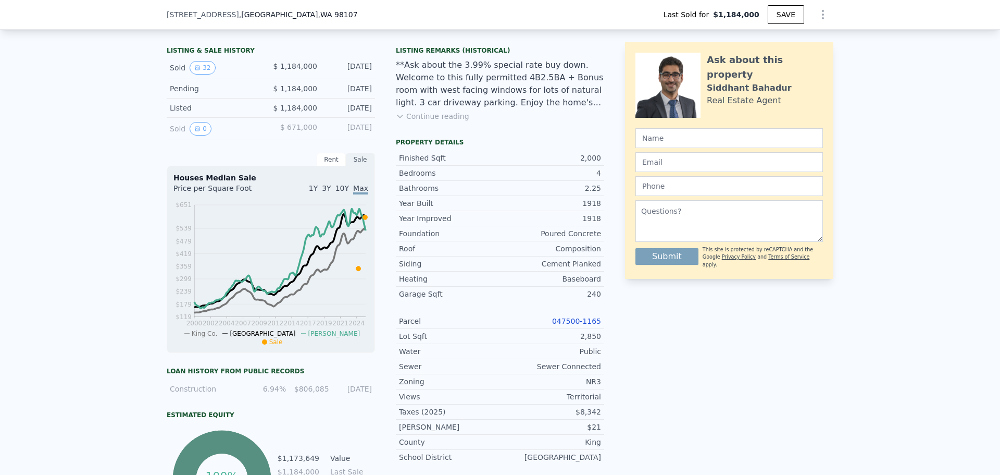
scroll to position [101, 0]
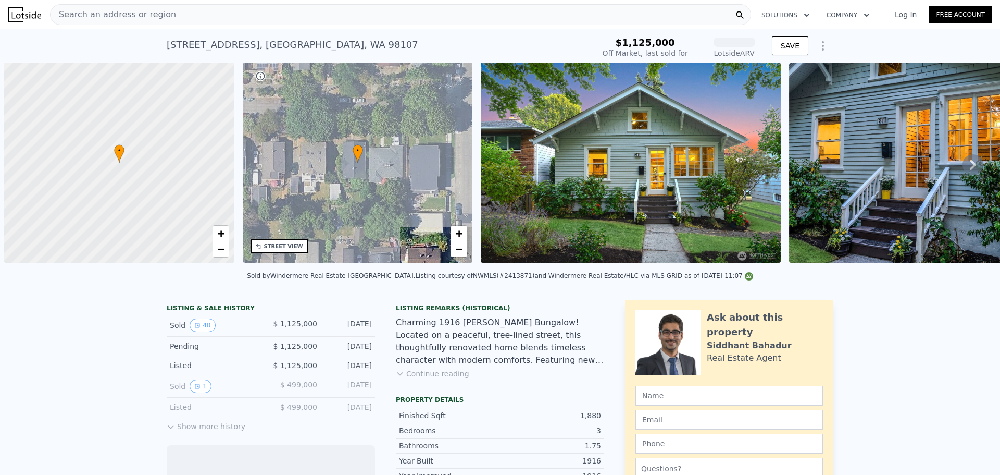
scroll to position [0, 4]
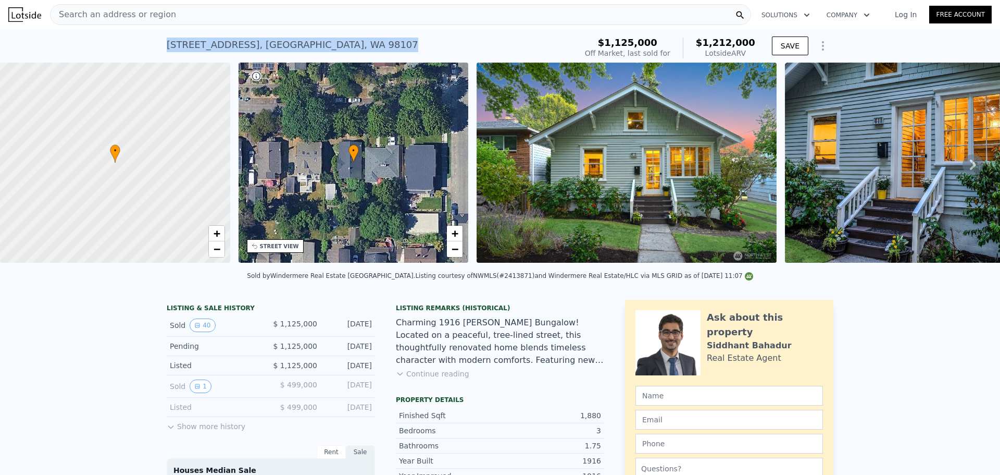
drag, startPoint x: 202, startPoint y: 49, endPoint x: 164, endPoint y: 46, distance: 38.2
click at [167, 46] on div "[STREET_ADDRESS] Sold [DATE] for $1.125m (~ARV $1.212m )" at bounding box center [370, 47] width 406 height 29
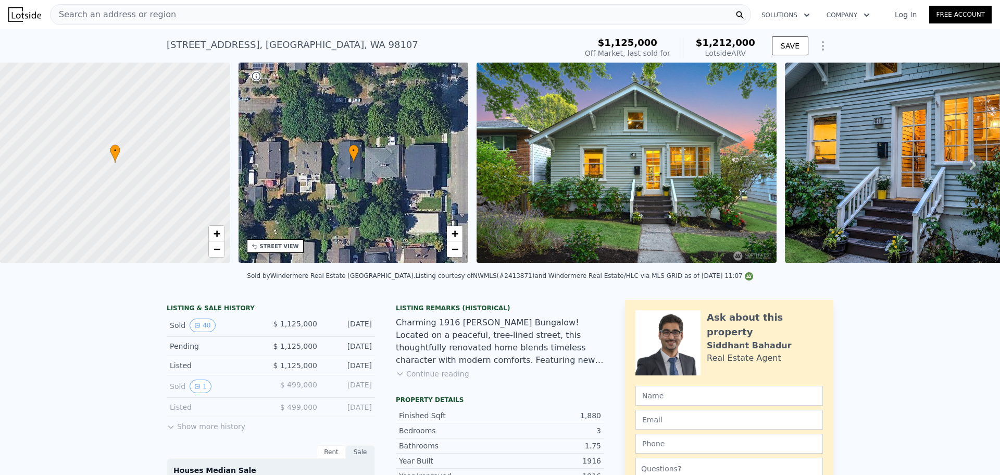
click at [162, 15] on div "Search an address or region" at bounding box center [400, 14] width 701 height 21
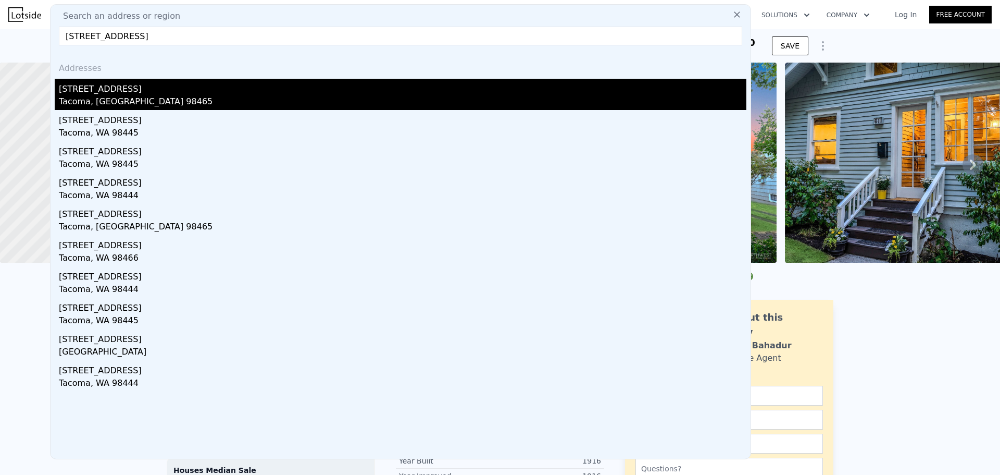
type input "[STREET_ADDRESS]"
click at [113, 92] on div "[STREET_ADDRESS]" at bounding box center [403, 87] width 688 height 17
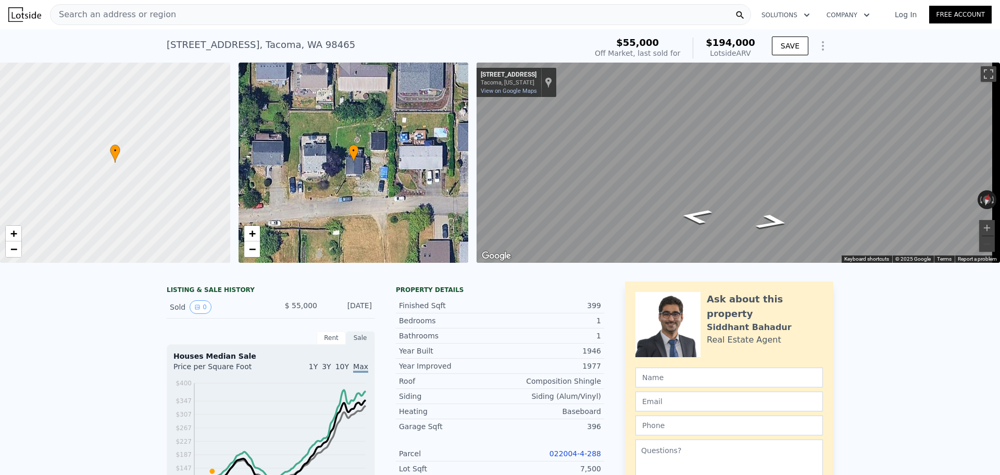
click at [141, 15] on span "Search an address or region" at bounding box center [114, 14] width 126 height 13
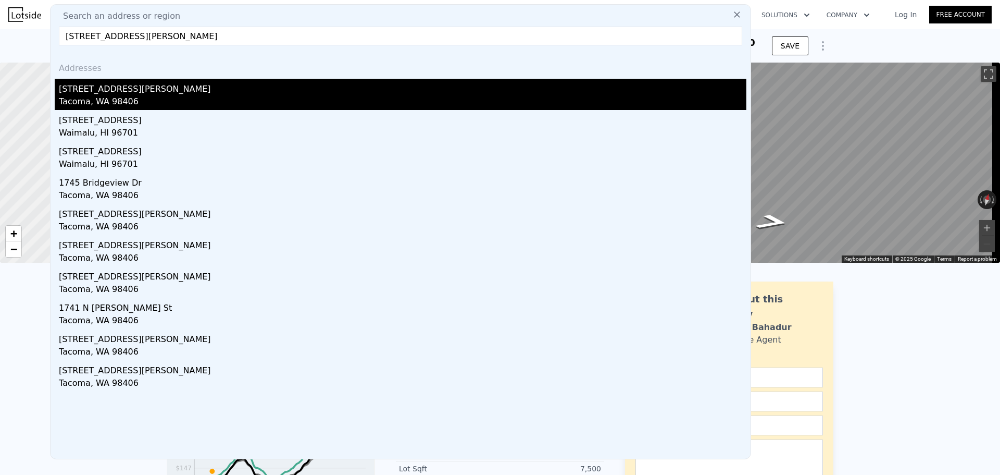
type input "1745 N James St., Tacoma 98406, WA 98406"
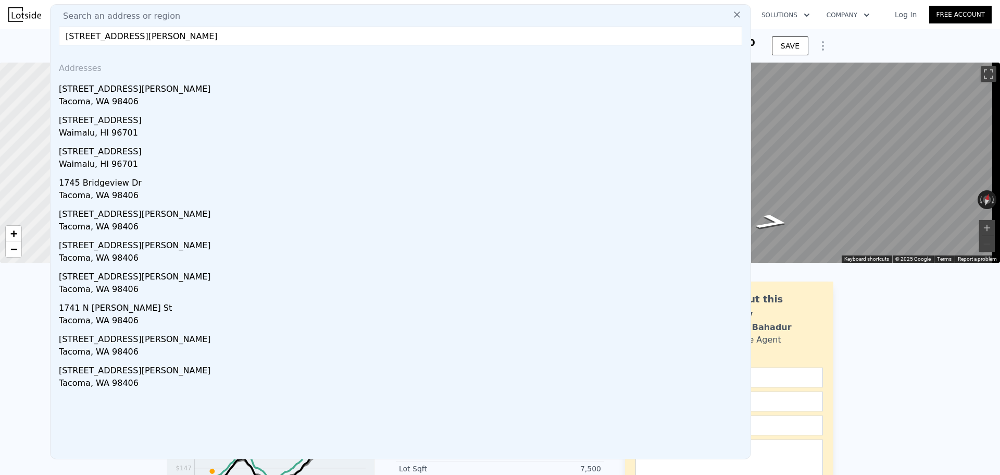
drag, startPoint x: 153, startPoint y: 96, endPoint x: 214, endPoint y: 85, distance: 62.0
click at [153, 96] on div "Tacoma, WA 98406" at bounding box center [403, 102] width 688 height 15
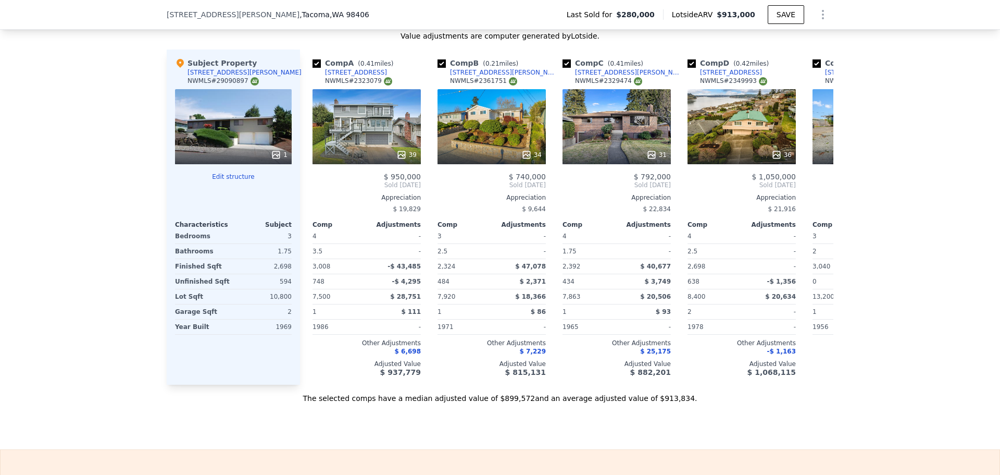
scroll to position [1090, 0]
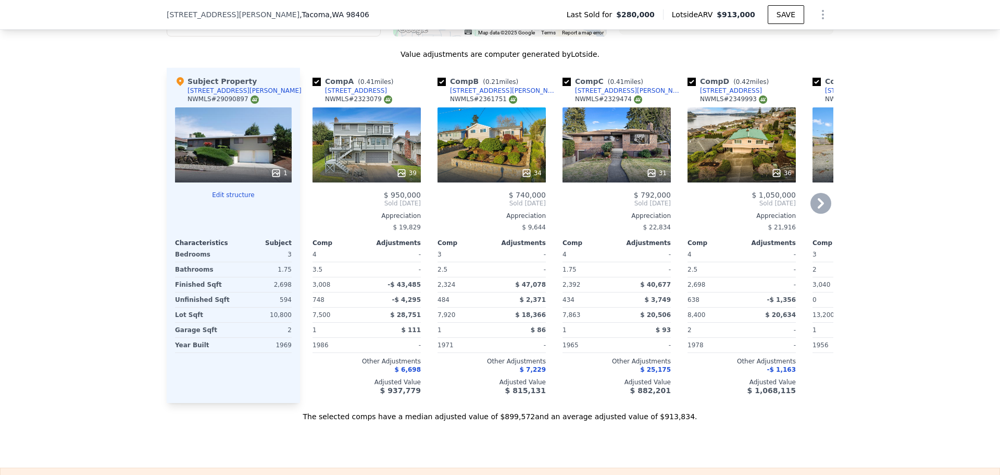
click at [523, 178] on icon at bounding box center [527, 173] width 10 height 10
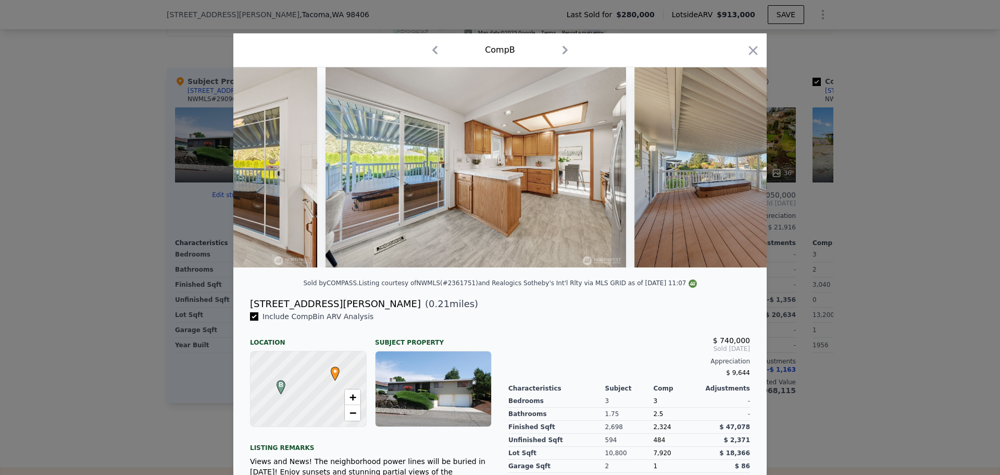
scroll to position [0, 5950]
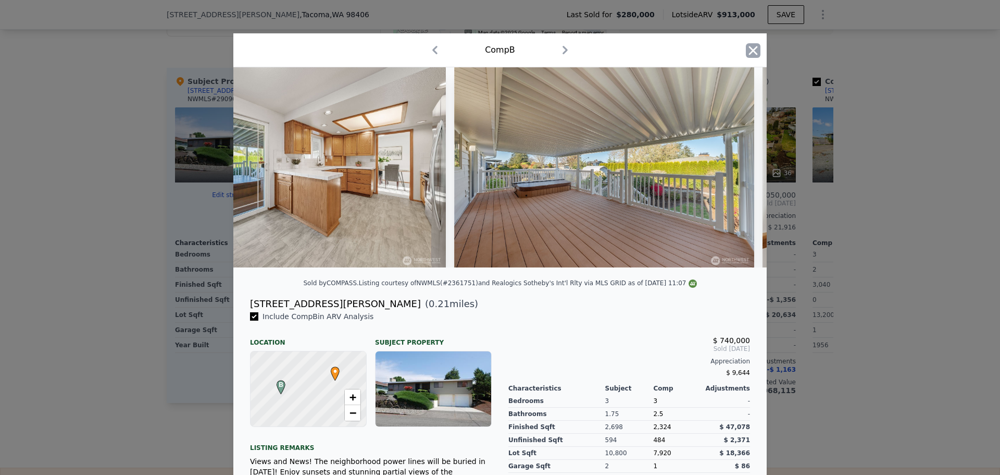
click at [749, 49] on icon "button" at bounding box center [753, 50] width 9 height 9
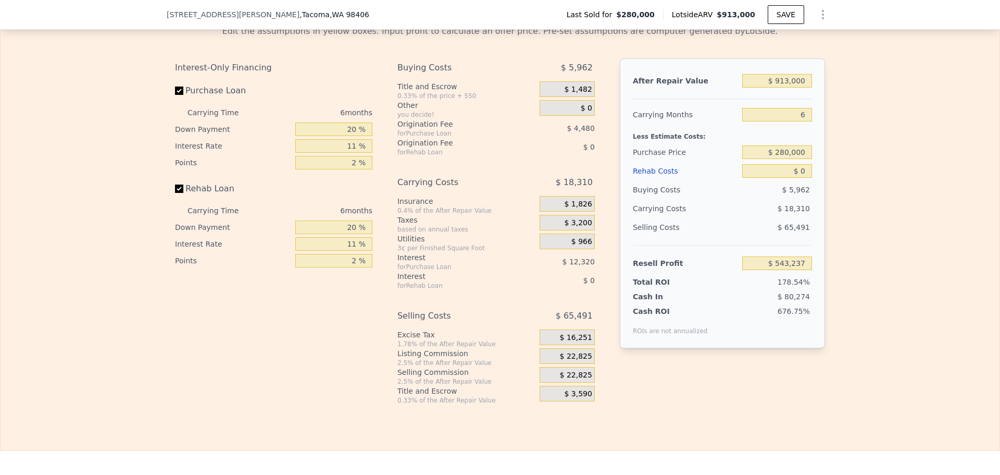
scroll to position [1611, 0]
click at [784, 85] on input "$ 913,000" at bounding box center [777, 79] width 70 height 14
type input "$ 850"
type input "-$ 302,208"
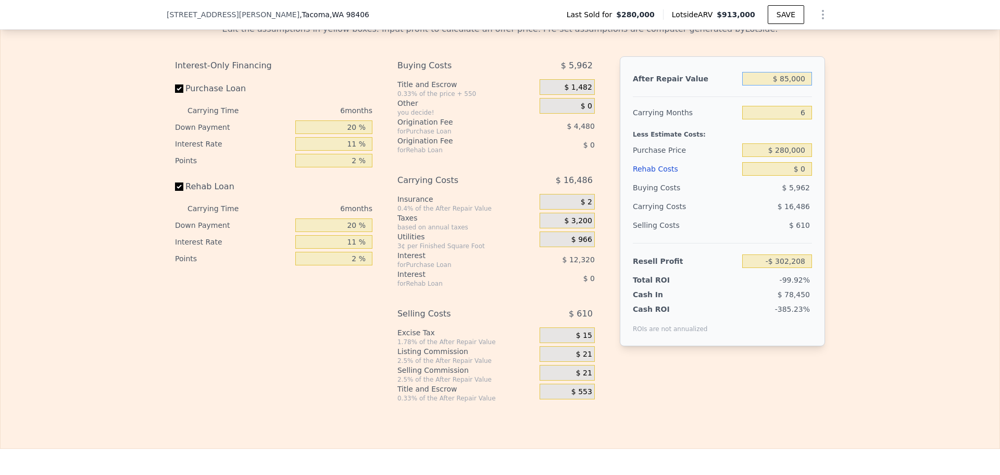
type input "$ 850,000"
type input "$ 484,843"
type input "$ 850,000"
click at [789, 157] on input "$ 280,000" at bounding box center [777, 150] width 70 height 14
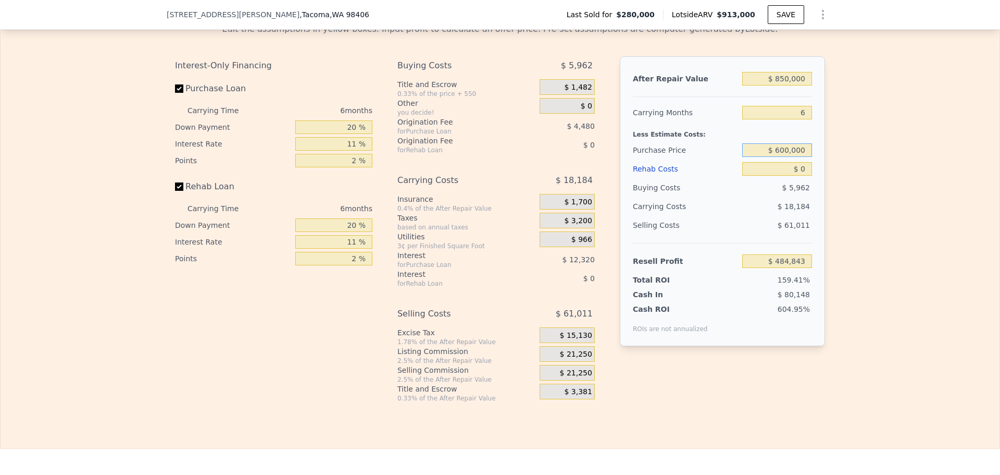
type input "$ 600,000"
type input "$ 144,575"
drag, startPoint x: 802, startPoint y: 187, endPoint x: 793, endPoint y: 184, distance: 8.7
click at [793, 176] on input "$ 0" at bounding box center [777, 169] width 70 height 14
type input "$ 90,000"
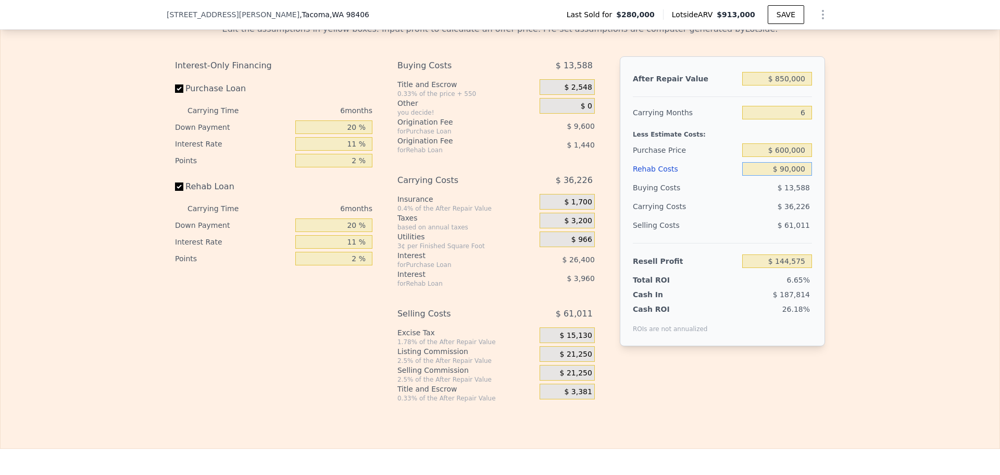
type input "$ 49,175"
type input "$ 90,000"
click at [350, 134] on input "20 %" at bounding box center [333, 127] width 77 height 14
type input "10 %"
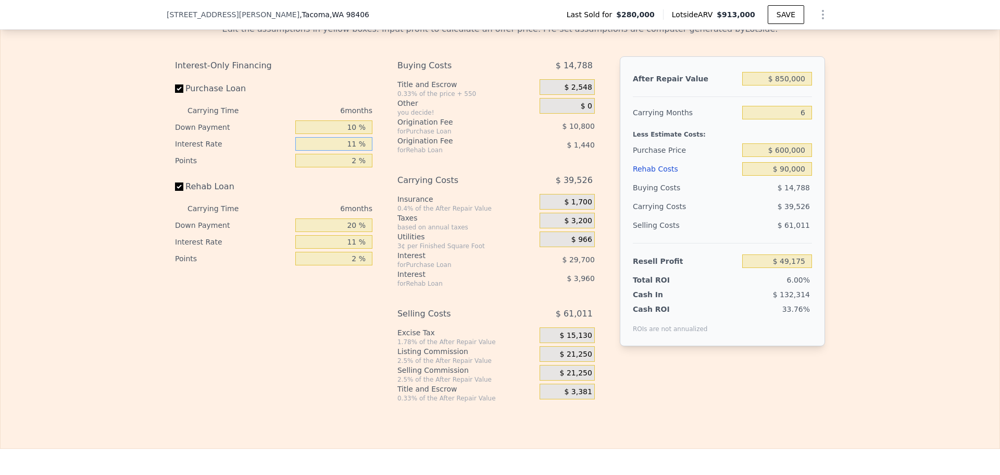
type input "$ 44,675"
type input "10 %"
type input "$ 47,375"
type input "1 %"
type input "$ 52,775"
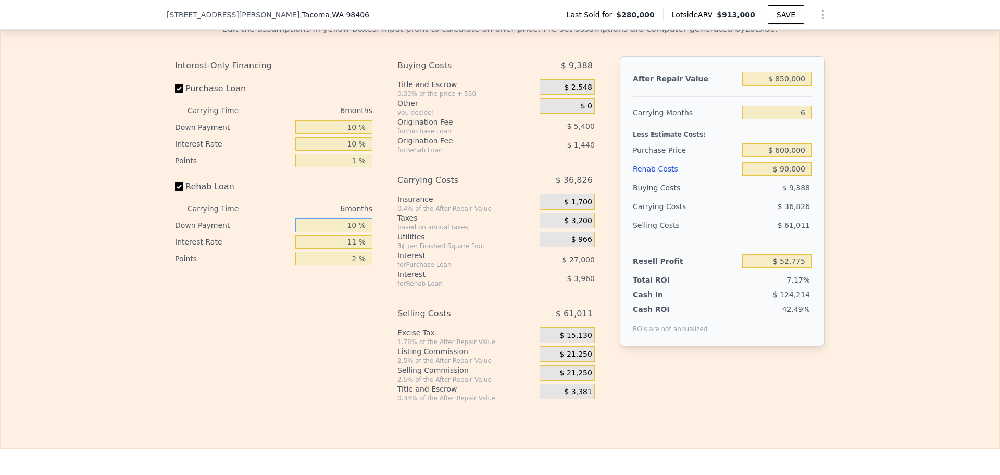
type input "10 %"
type input "1 %"
type input "$ 53,315"
type input "1 %"
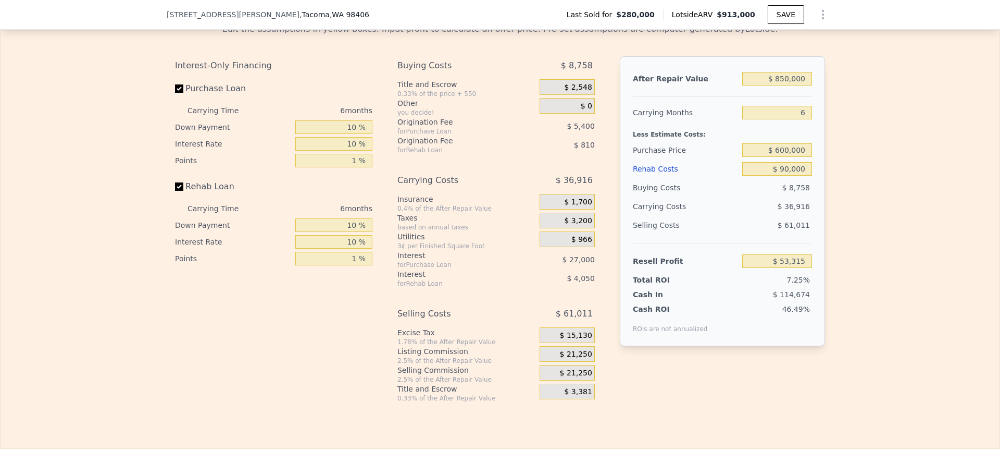
click at [578, 359] on span "$ 21,250" at bounding box center [576, 354] width 32 height 9
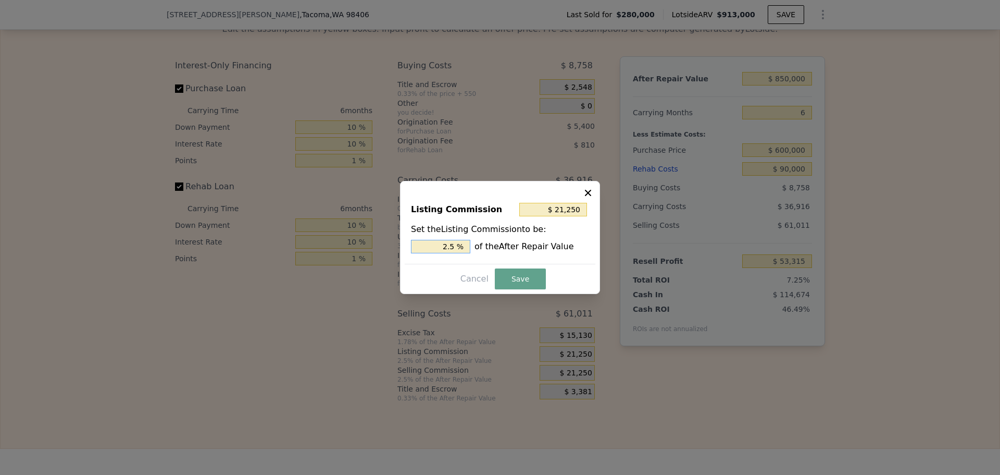
drag, startPoint x: 450, startPoint y: 246, endPoint x: 457, endPoint y: 244, distance: 8.0
click at [457, 244] on input "2.5 %" at bounding box center [440, 247] width 59 height 14
type input "$ 17,000"
type input "2 %"
click at [513, 281] on button "Save" at bounding box center [520, 278] width 51 height 21
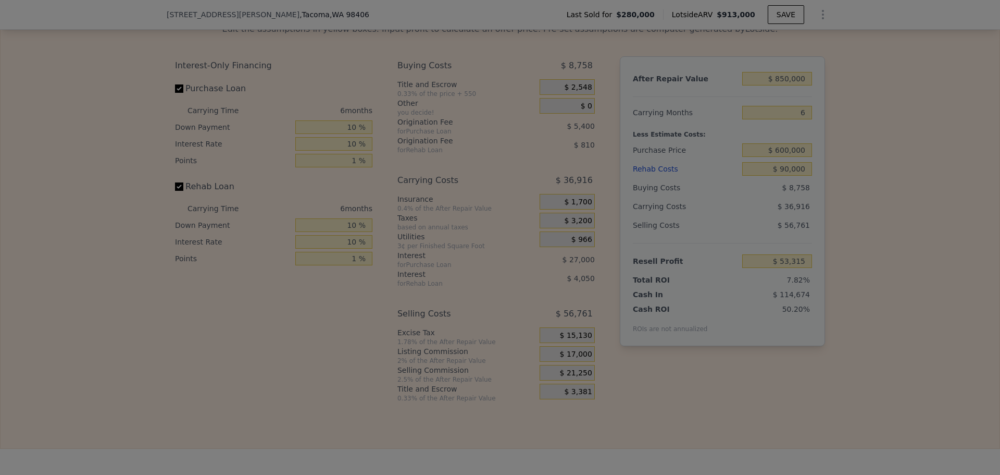
type input "$ 57,565"
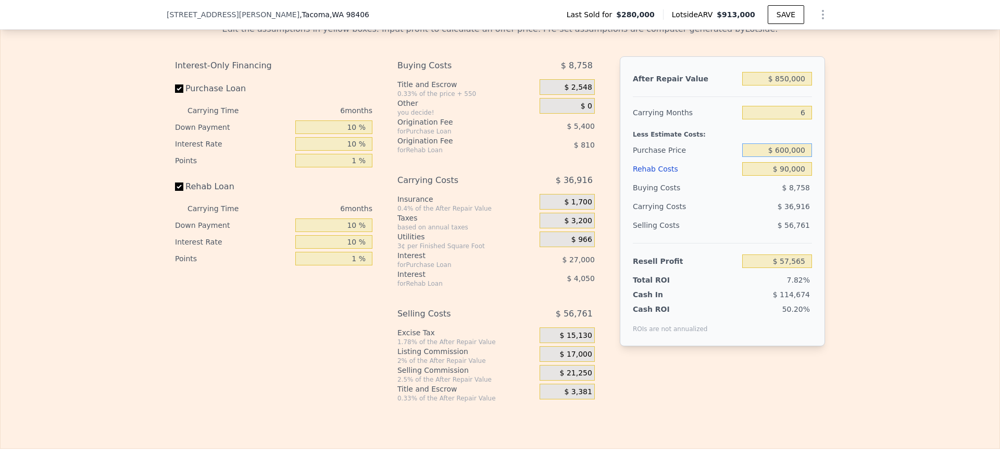
drag, startPoint x: 777, startPoint y: 165, endPoint x: 785, endPoint y: 164, distance: 8.4
click at [785, 157] on input "$ 600,000" at bounding box center [777, 150] width 70 height 14
type input "$ 550,000"
click at [841, 170] on div "Edit the assumptions in yellow boxes. Input profit to calculate an offer price.…" at bounding box center [500, 209] width 999 height 388
type input "$ 110,431"
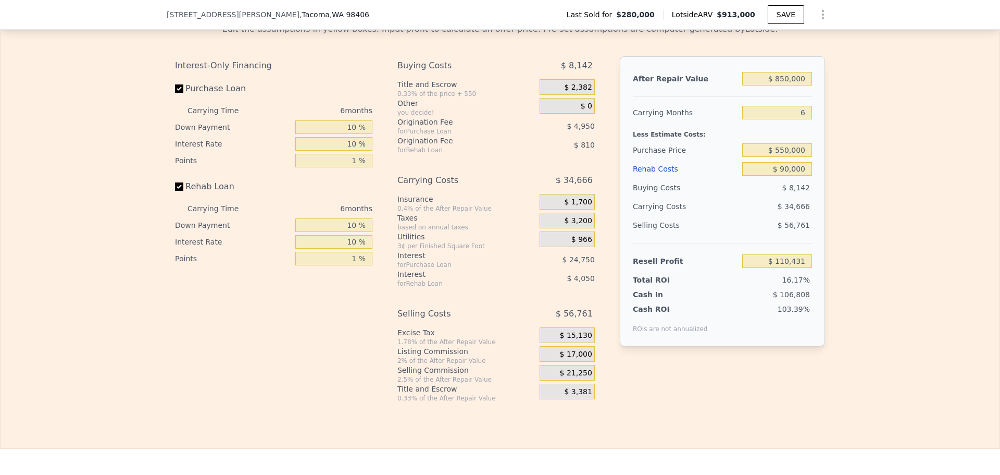
type input "$ 913,000"
type input "$ 0"
type input "$ 543,237"
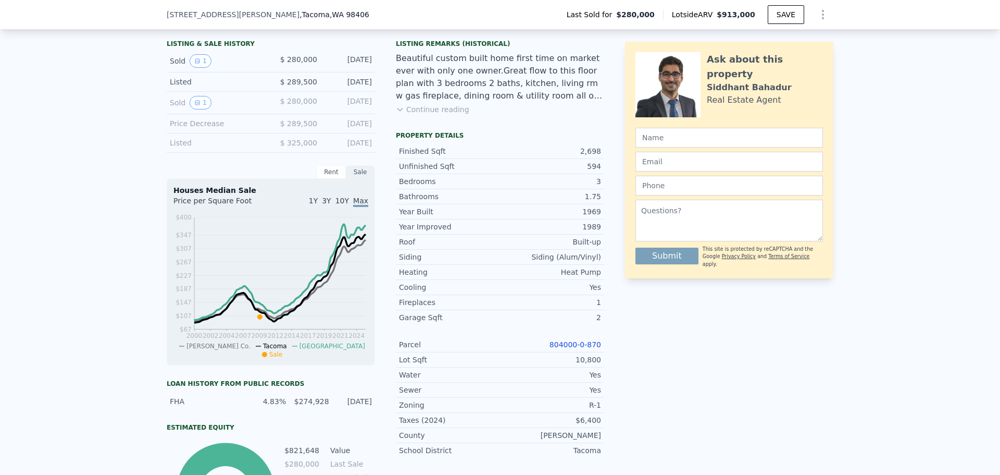
scroll to position [0, 0]
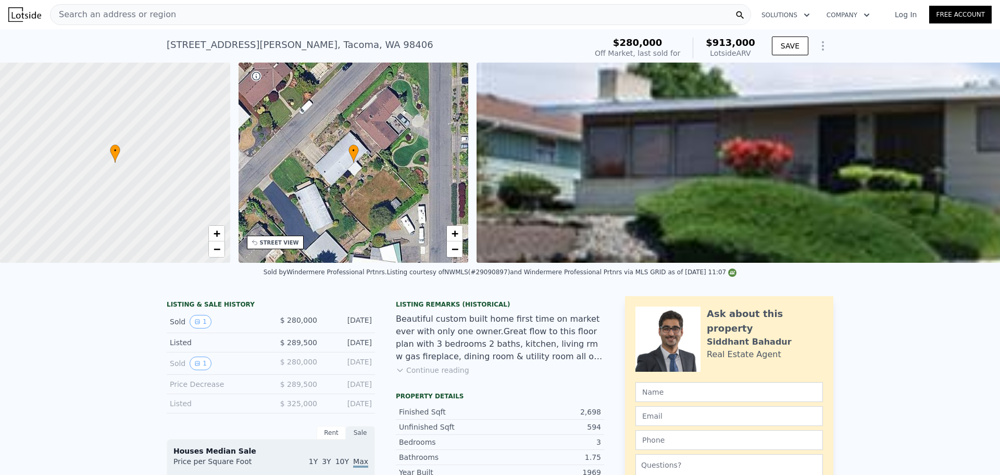
click at [98, 11] on span "Search an address or region" at bounding box center [114, 14] width 126 height 13
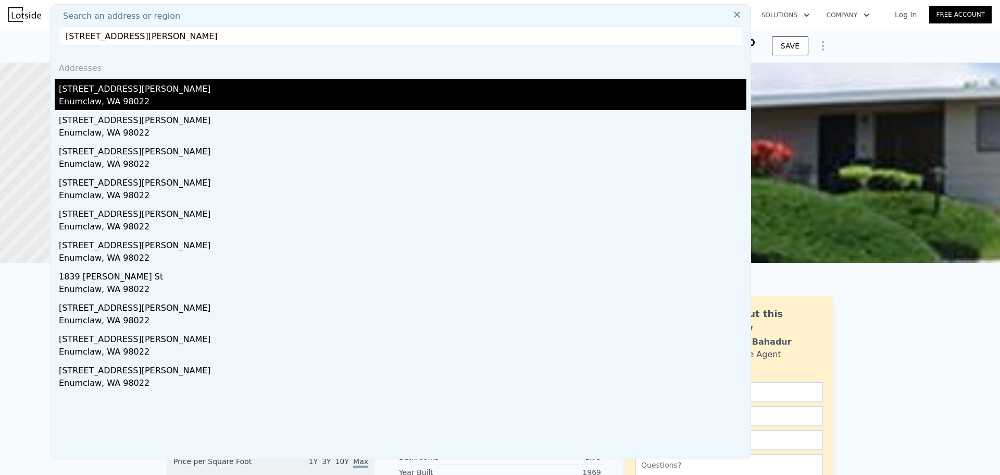
type input "3009 Porter St Enumclaw, WA 98022"
click at [138, 98] on div "Enumclaw, WA 98022" at bounding box center [403, 102] width 688 height 15
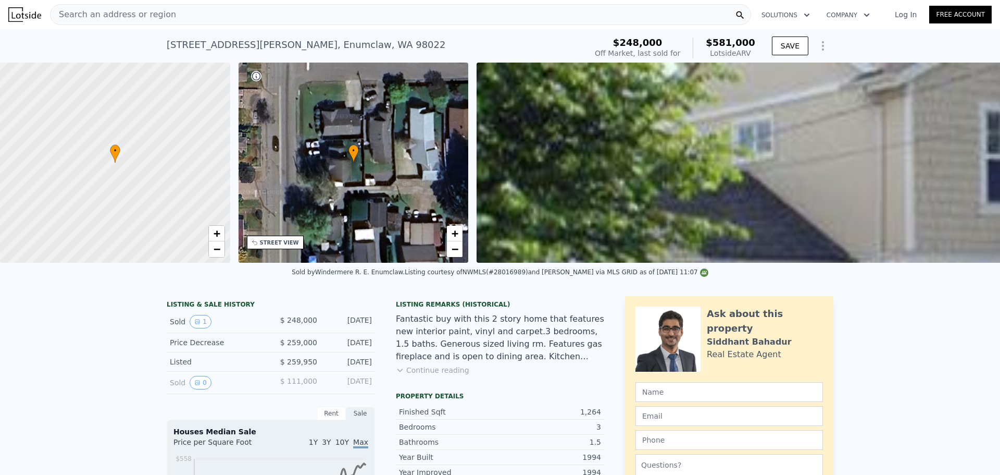
click at [172, 7] on div "Search an address or region" at bounding box center [400, 14] width 701 height 21
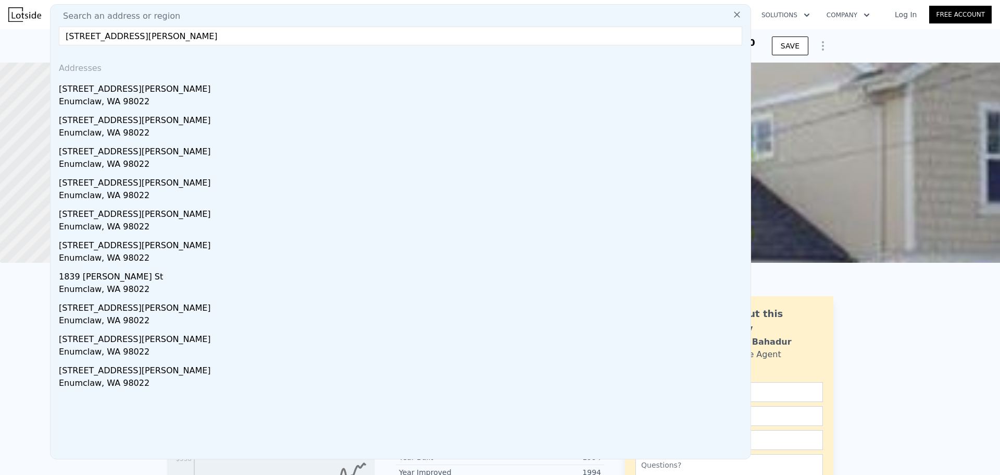
type input "3009 Porter St Enumclaw, WA 98022"
click at [147, 104] on div "Enumclaw, WA 98022" at bounding box center [403, 102] width 688 height 15
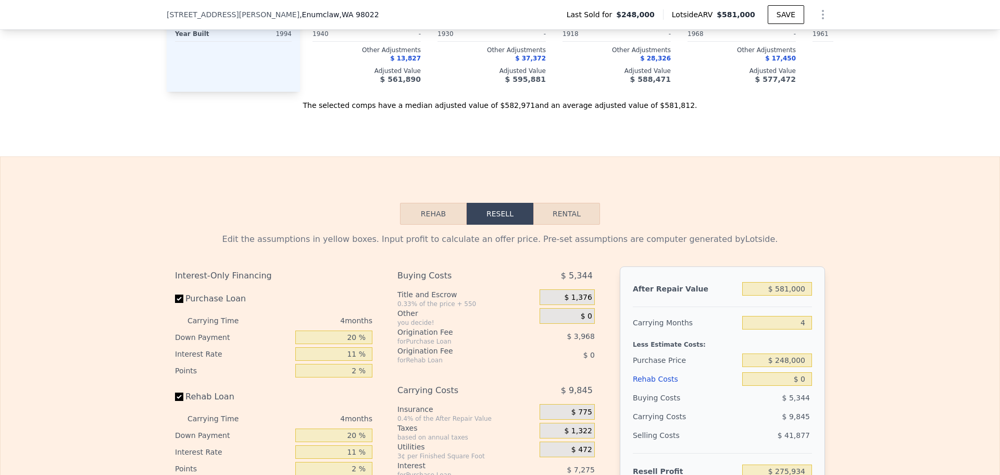
scroll to position [1455, 0]
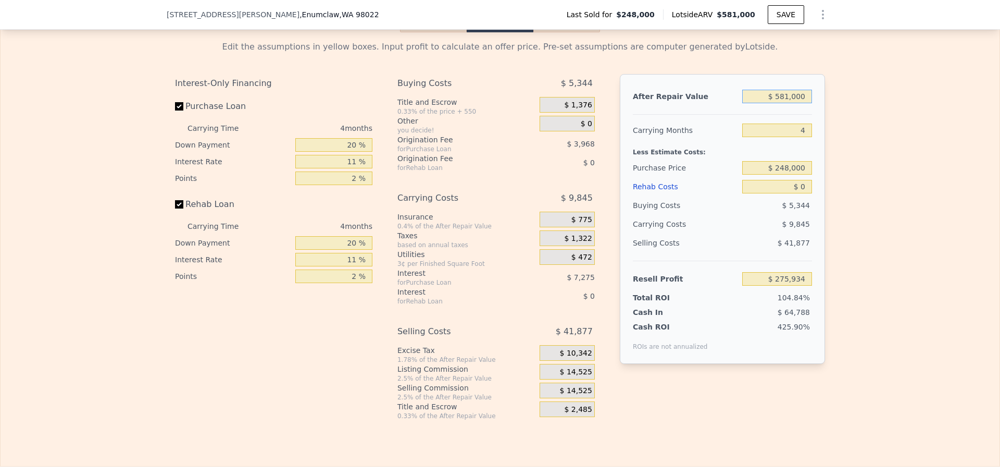
click at [786, 103] on input "$ 581,000" at bounding box center [777, 97] width 70 height 14
type input "$ 560,000"
type input "$ 256,456"
type input "$ 560,000"
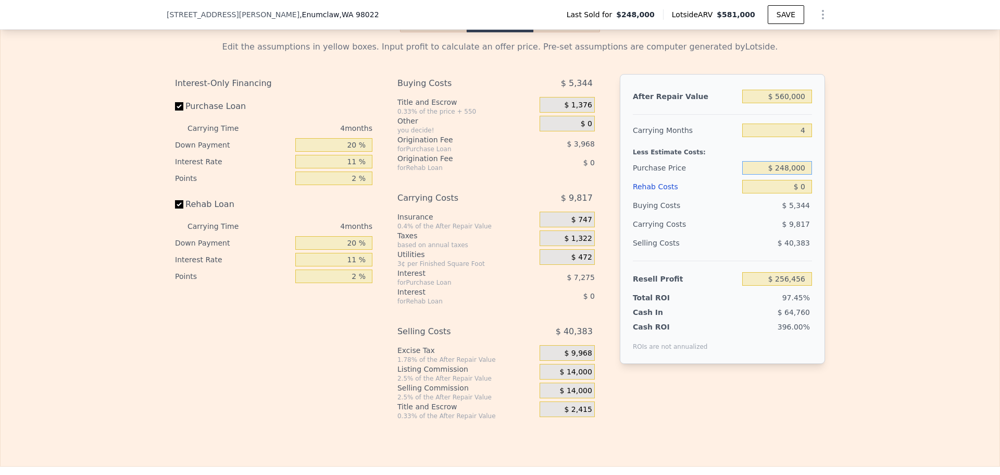
click at [788, 175] on input "$ 248,000" at bounding box center [777, 168] width 70 height 14
click at [789, 175] on input "$ 248,000" at bounding box center [777, 168] width 70 height 14
type input "$ 475,000"
click at [801, 193] on input "$ 0" at bounding box center [777, 187] width 70 height 14
type input "$ 18,412"
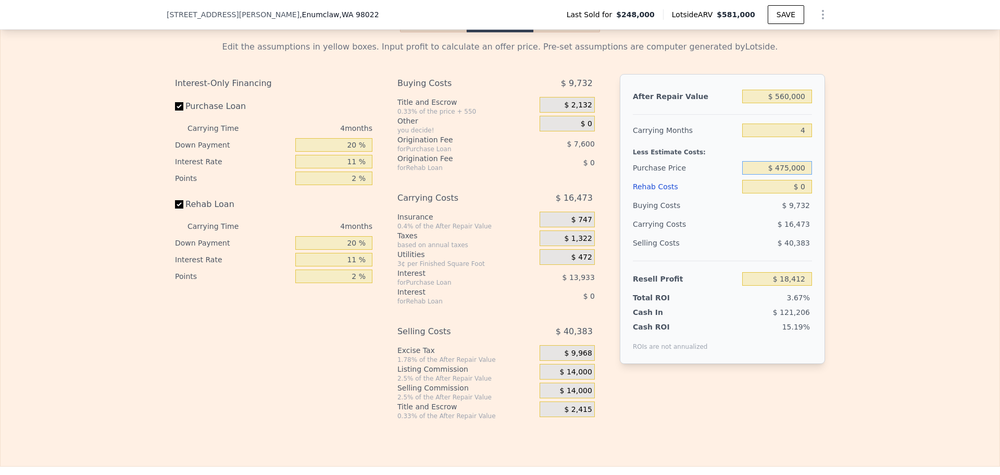
drag, startPoint x: 780, startPoint y: 183, endPoint x: 787, endPoint y: 181, distance: 7.1
click at [787, 175] on input "$ 475,000" at bounding box center [777, 168] width 70 height 14
type input "$ 400,000"
click at [866, 170] on div "Edit the assumptions in yellow boxes. Input profit to calculate an offer price.…" at bounding box center [500, 226] width 999 height 388
type input "$ 97,062"
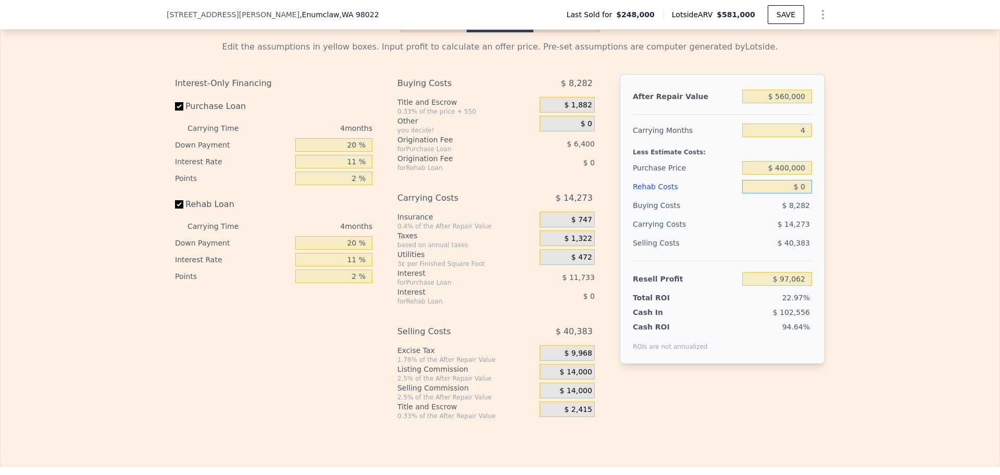
click at [798, 193] on input "$ 0" at bounding box center [777, 187] width 70 height 14
type input "$ 45,000"
type input "$ 50,022"
type input "$ 45,000"
click at [890, 185] on div "Edit the assumptions in yellow boxes. Input profit to calculate an offer price.…" at bounding box center [500, 226] width 999 height 388
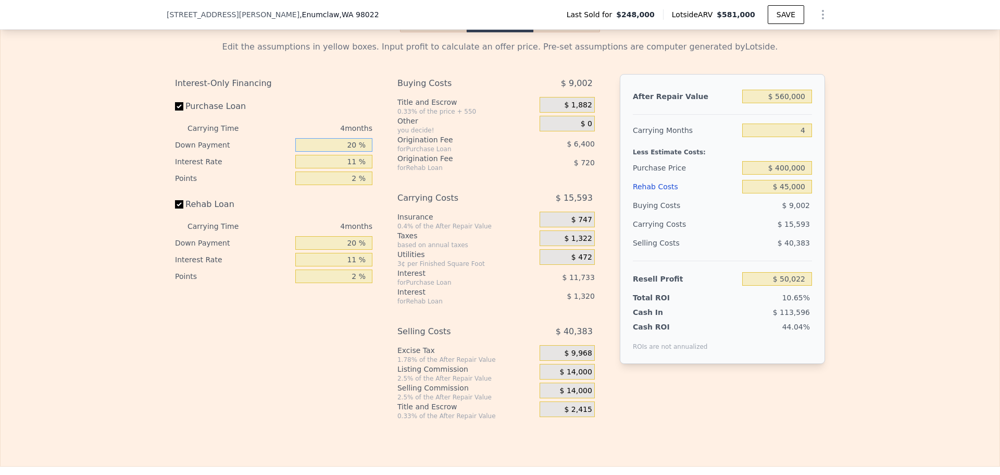
click at [349, 152] on input "20 %" at bounding box center [333, 145] width 77 height 14
click at [350, 152] on input "20 %" at bounding box center [333, 145] width 77 height 14
type input "10 %"
type input "1 %"
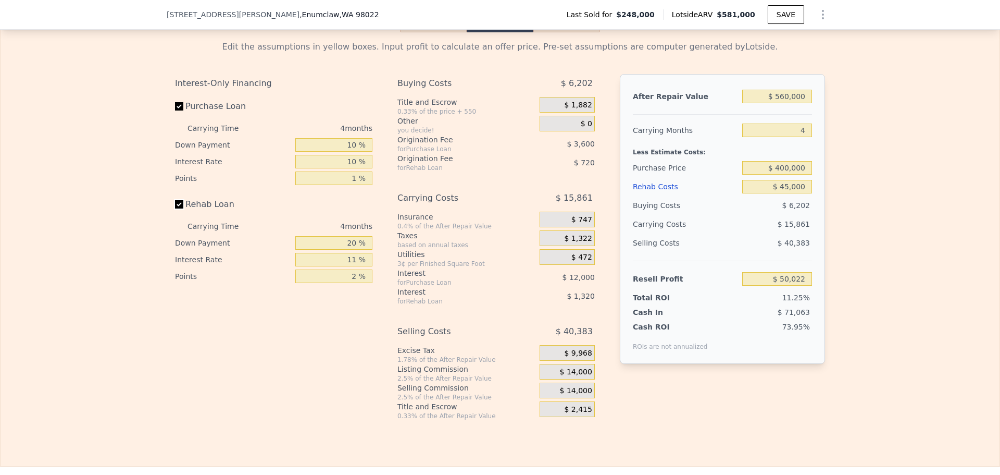
type input "$ 52,554"
type input "10 %"
type input "1 %"
type input "$ 52,837"
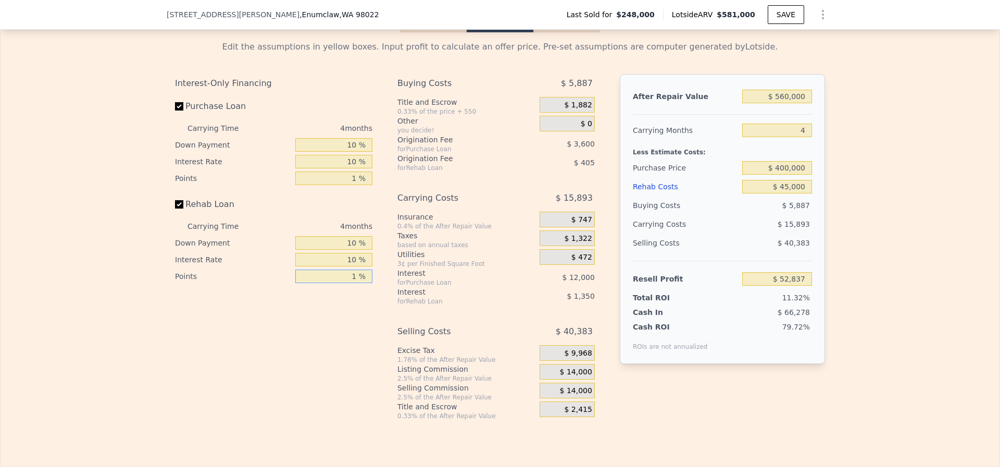
type input "1 %"
click at [582, 377] on span "$ 14,000" at bounding box center [576, 371] width 32 height 9
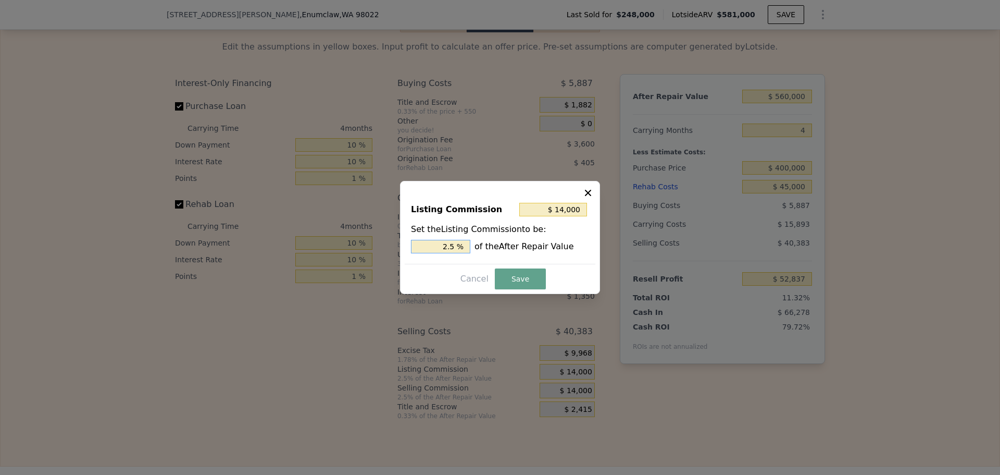
drag, startPoint x: 450, startPoint y: 244, endPoint x: 461, endPoint y: 242, distance: 11.2
click at [461, 242] on input "2.5 %" at bounding box center [440, 247] width 59 height 14
type input "$ 11,200"
type input "2 %"
drag, startPoint x: 505, startPoint y: 275, endPoint x: 606, endPoint y: 293, distance: 102.7
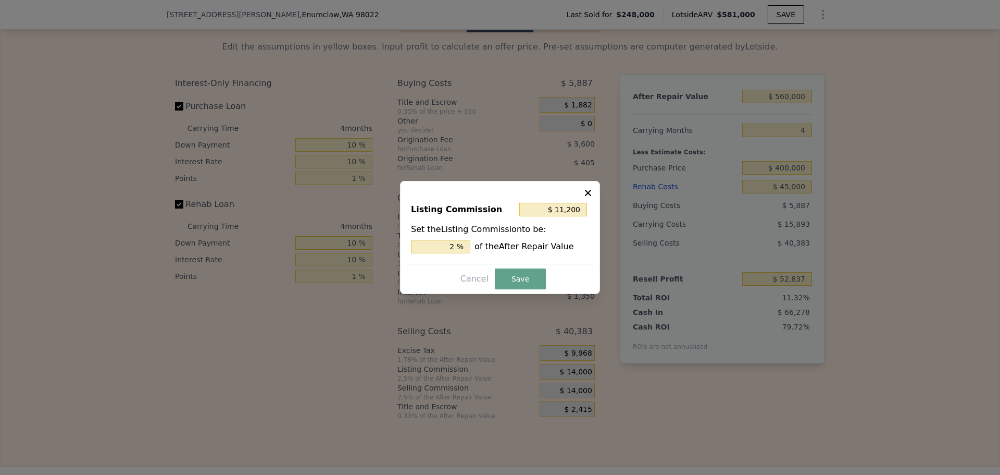
click at [506, 275] on button "Save" at bounding box center [520, 278] width 51 height 21
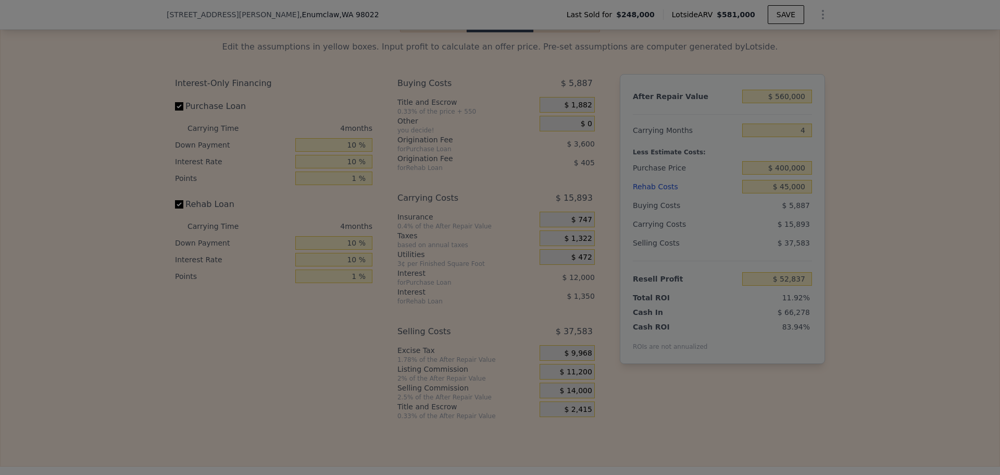
type input "$ 55,637"
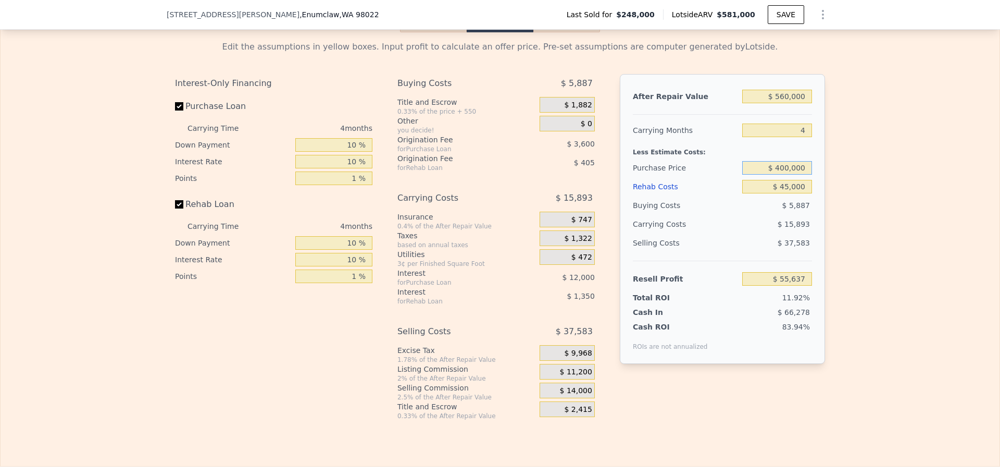
drag, startPoint x: 778, startPoint y: 180, endPoint x: 784, endPoint y: 181, distance: 5.8
click at [784, 175] on input "$ 400,000" at bounding box center [777, 168] width 70 height 14
type input "$ 380,000"
click at [851, 192] on div "Edit the assumptions in yellow boxes. Input profit to calculate an offer price.…" at bounding box center [500, 226] width 999 height 388
type input "$ 76,484"
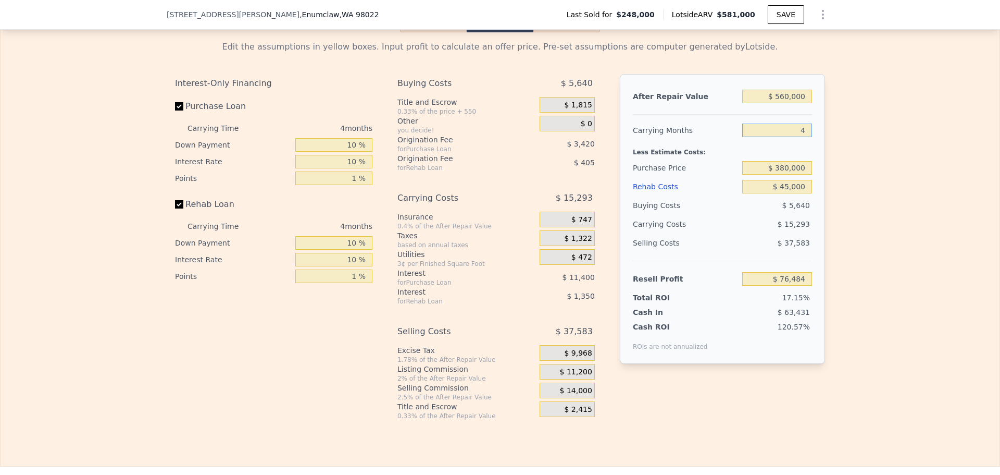
drag, startPoint x: 804, startPoint y: 143, endPoint x: 796, endPoint y: 141, distance: 8.6
click at [797, 137] on input "4" at bounding box center [777, 130] width 70 height 14
type input "5"
type input "$ 72,661"
type input "5"
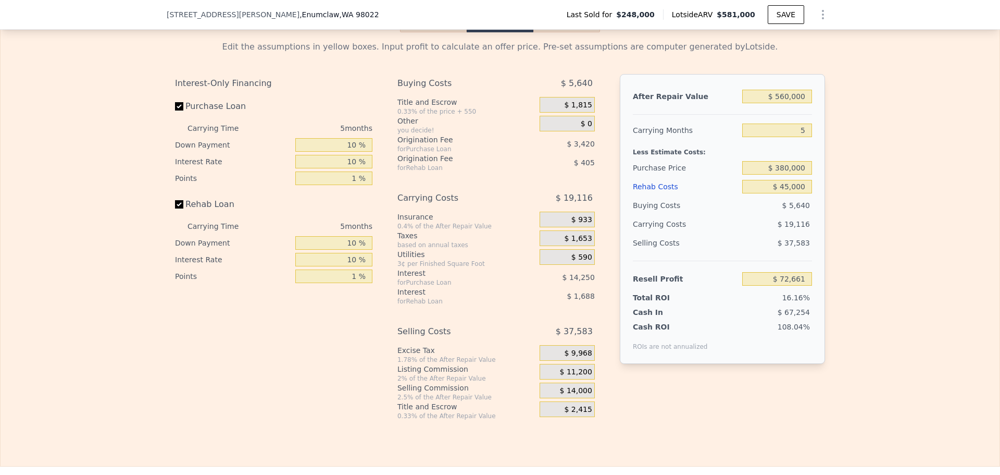
click at [859, 163] on div "Edit the assumptions in yellow boxes. Input profit to calculate an offer price.…" at bounding box center [500, 226] width 999 height 388
type input "$ 581,000"
type input "4"
type input "$ 0"
click at [787, 175] on input "$ 380,000" at bounding box center [777, 168] width 70 height 14
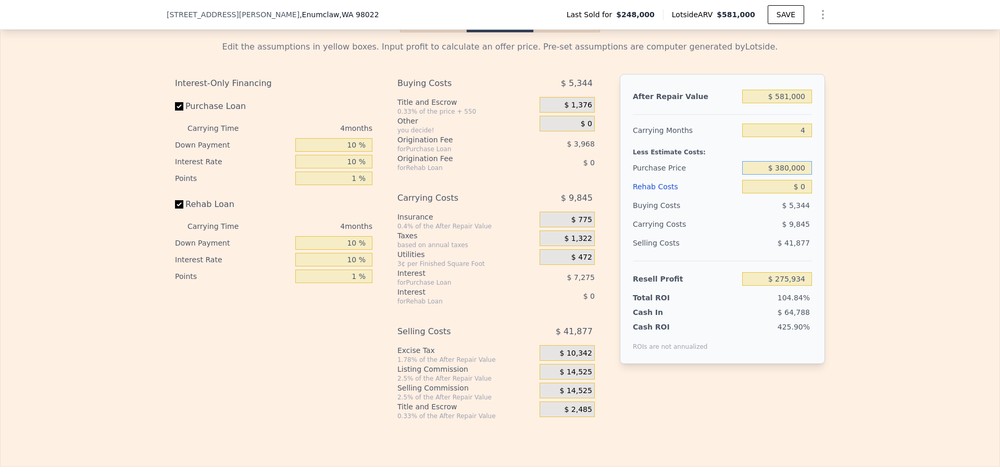
click at [788, 175] on input "$ 380,000" at bounding box center [777, 168] width 70 height 14
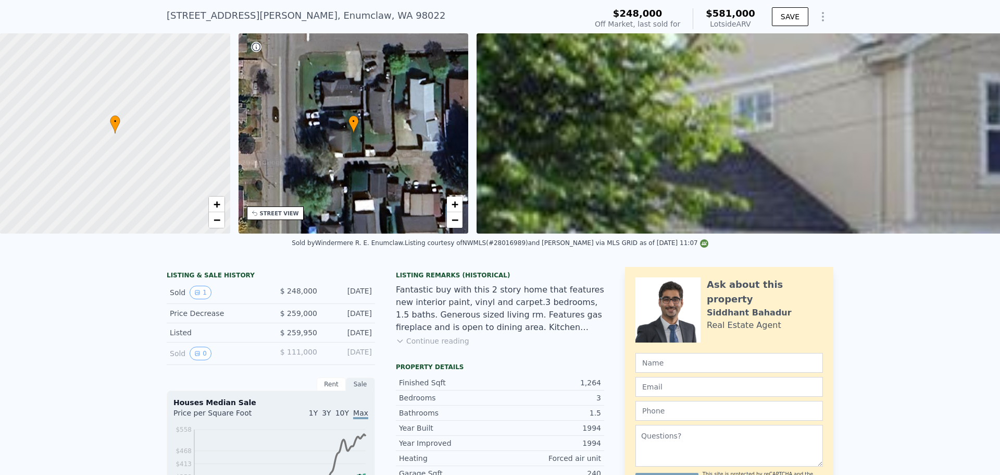
scroll to position [4, 0]
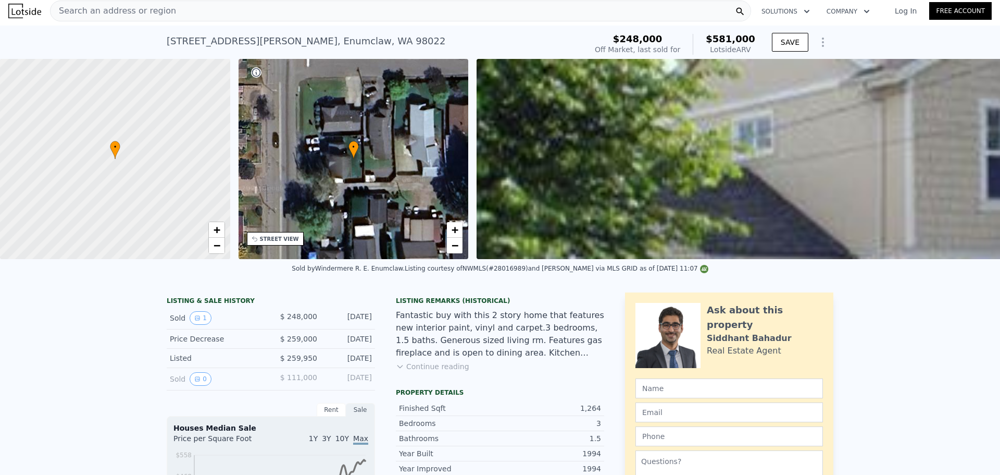
click at [119, 12] on span "Search an address or region" at bounding box center [114, 11] width 126 height 13
type input "$ 137,511"
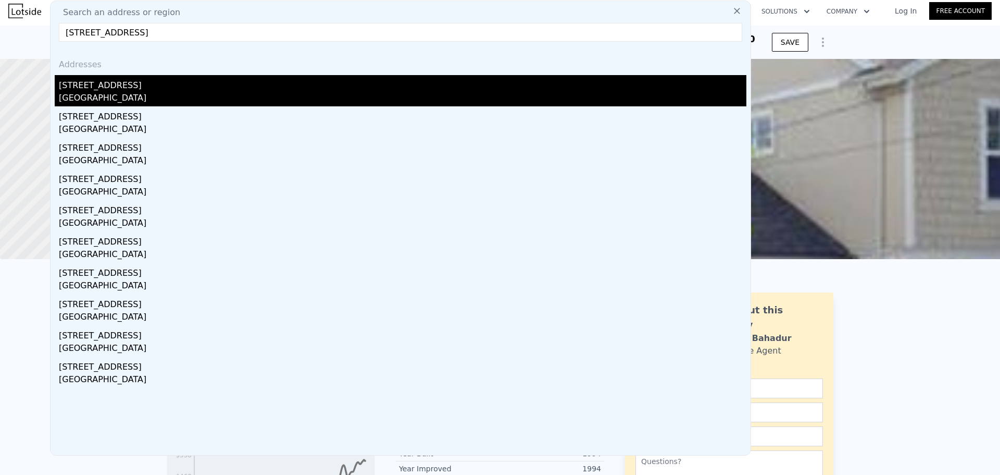
type input "4723 18th Ave Ne, Seattle, WA 98105"
click at [121, 88] on div "4723 18th Ave NE" at bounding box center [403, 83] width 688 height 17
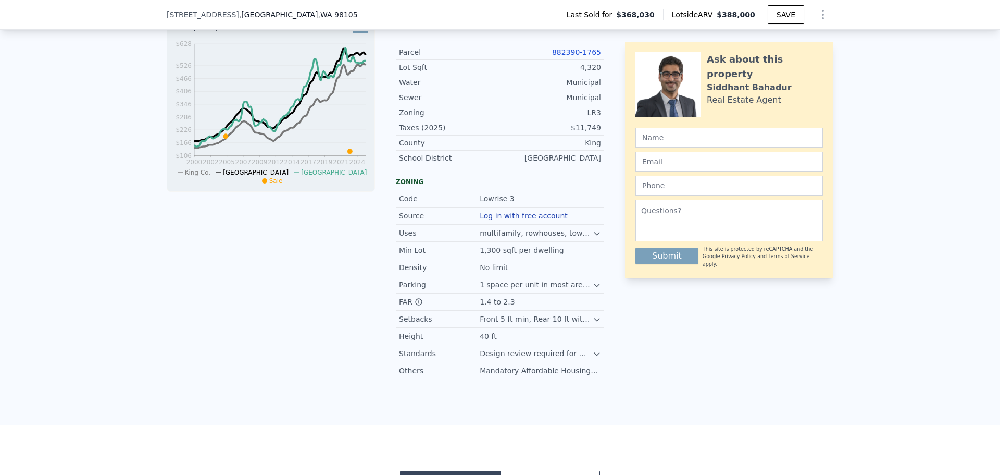
scroll to position [365, 0]
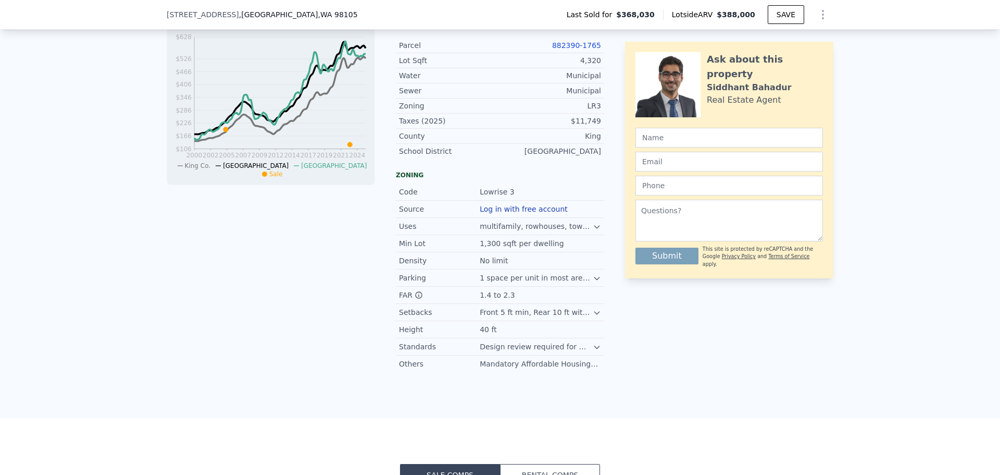
click at [593, 282] on icon at bounding box center [597, 278] width 8 height 8
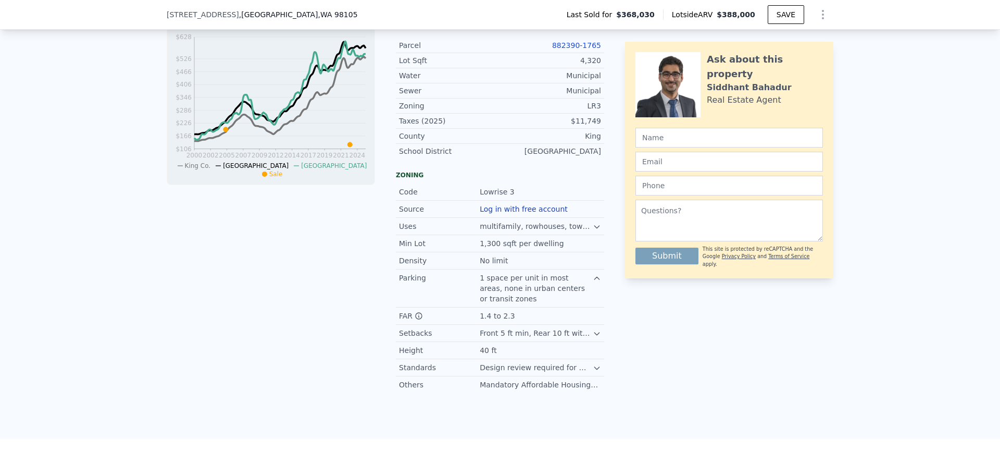
click at [594, 279] on icon at bounding box center [596, 278] width 5 height 3
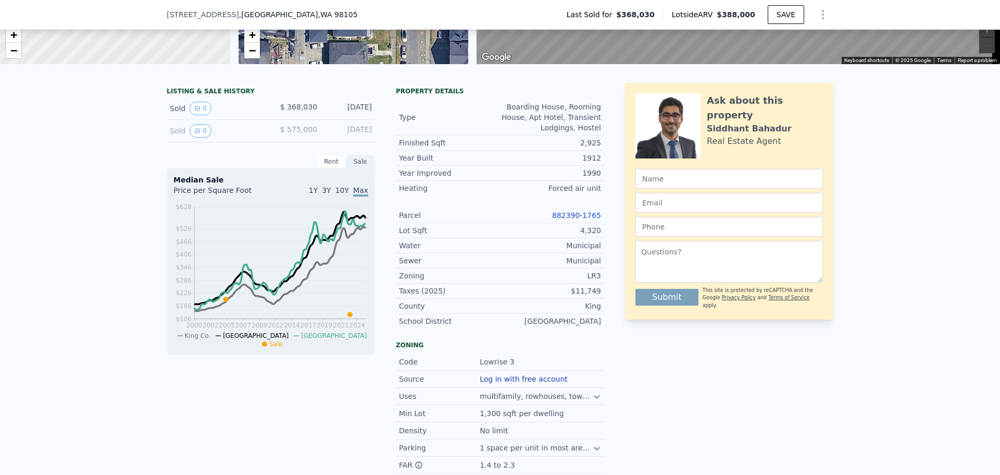
scroll to position [156, 0]
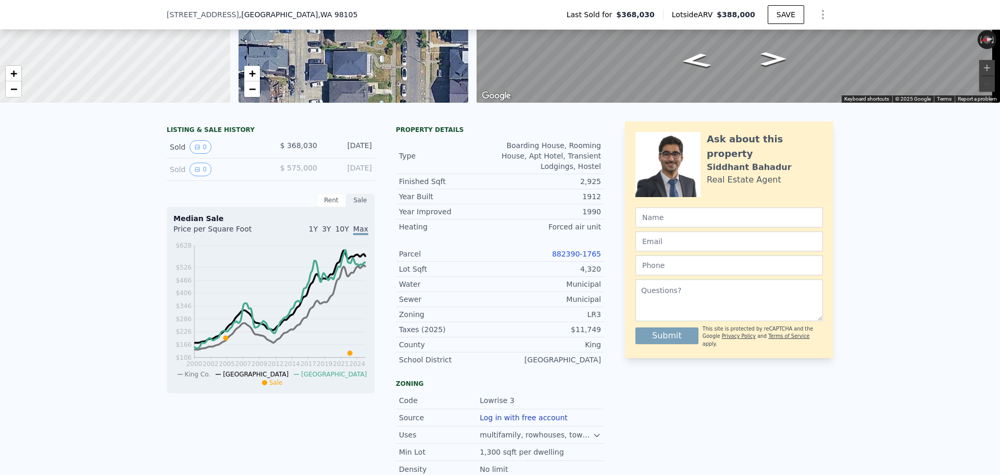
click at [578, 258] on link "882390-1765" at bounding box center [576, 254] width 49 height 8
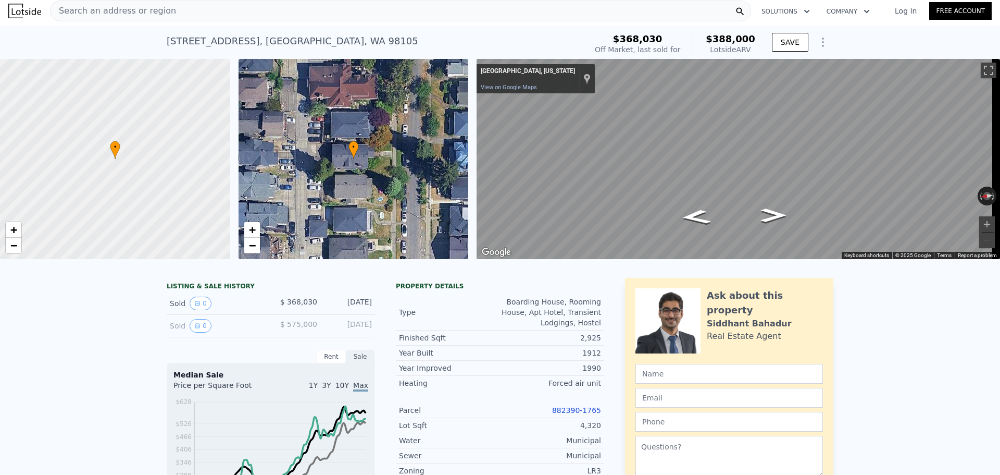
scroll to position [0, 0]
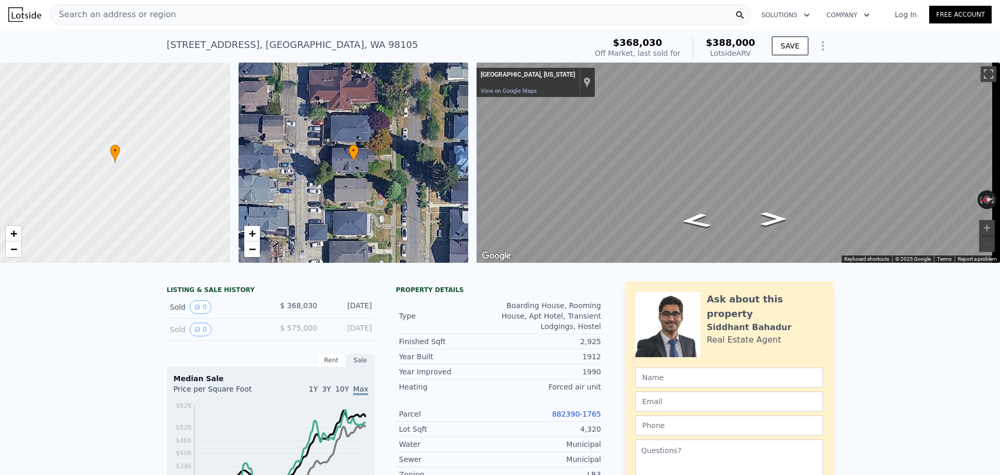
click at [184, 12] on div "Search an address or region" at bounding box center [400, 14] width 701 height 21
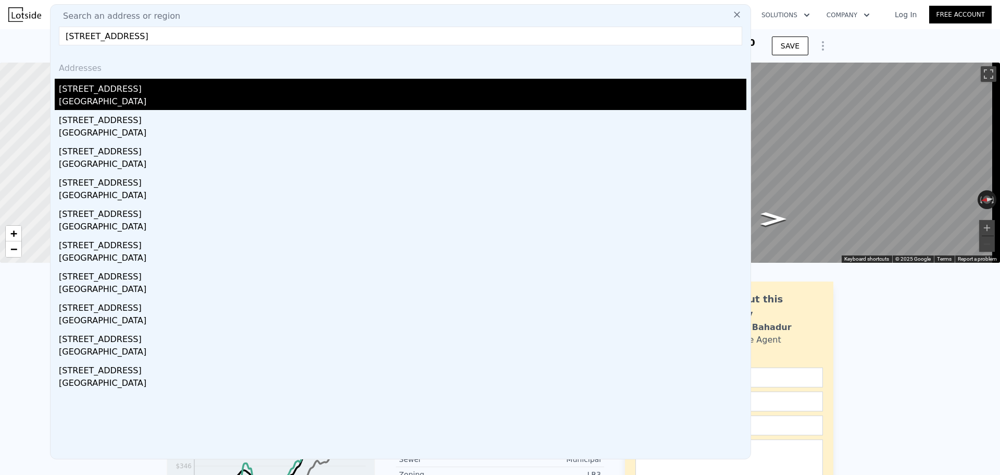
type input "5200 Roosevelt Way NE, Seattle"
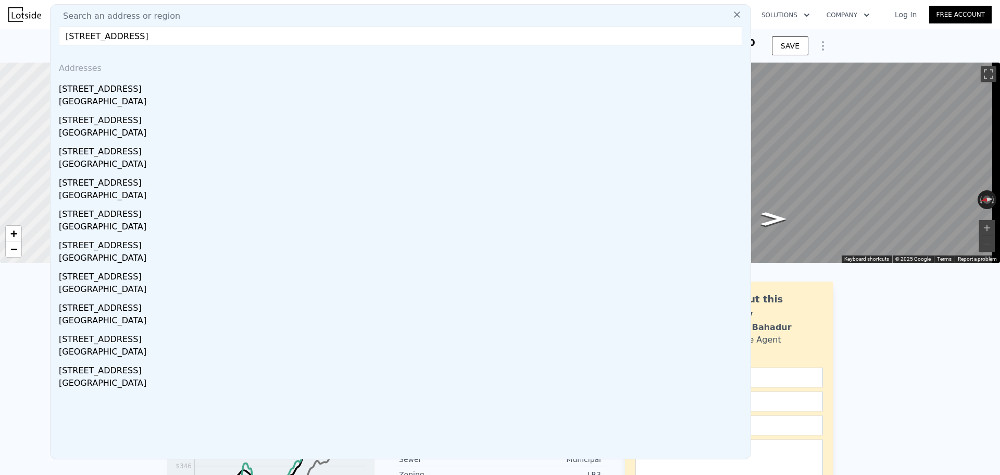
drag, startPoint x: 151, startPoint y: 96, endPoint x: 303, endPoint y: 35, distance: 163.9
click at [151, 96] on div "Seattle, WA 98105" at bounding box center [403, 102] width 688 height 15
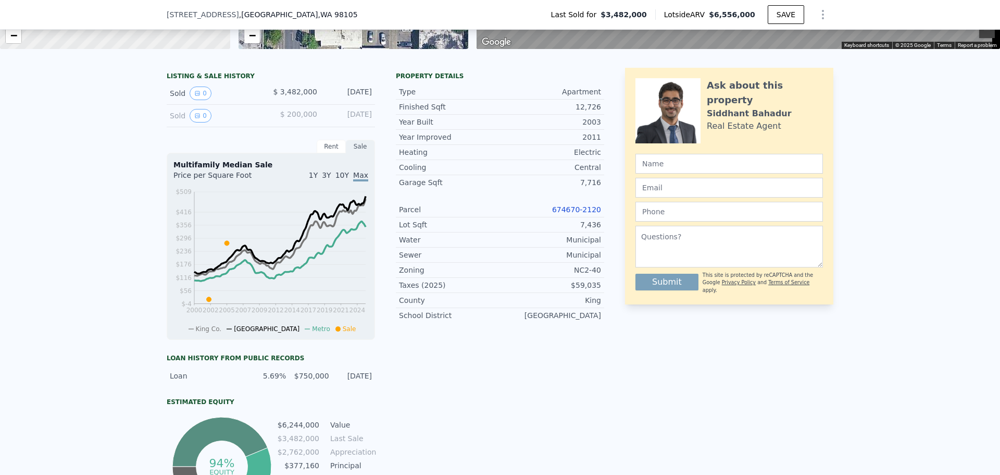
scroll to position [205, 0]
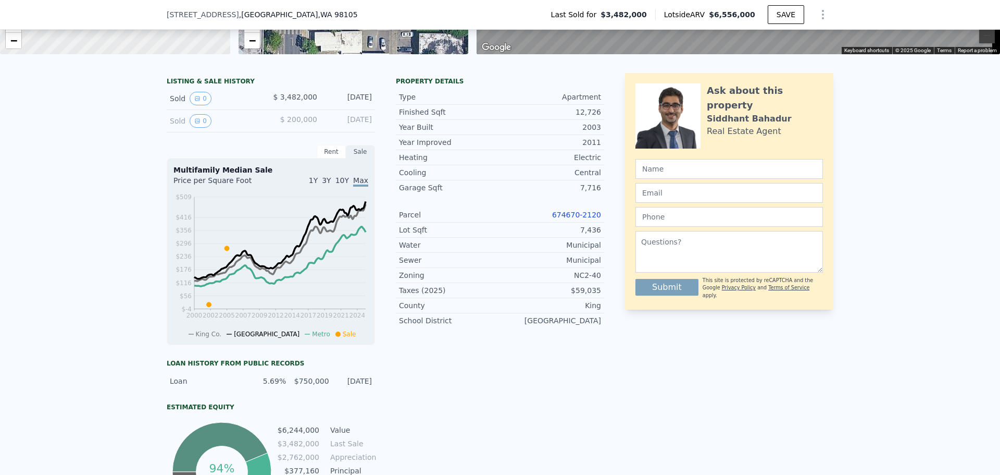
click at [573, 219] on link "674670-2120" at bounding box center [576, 214] width 49 height 8
